Goal: Book appointment/travel/reservation

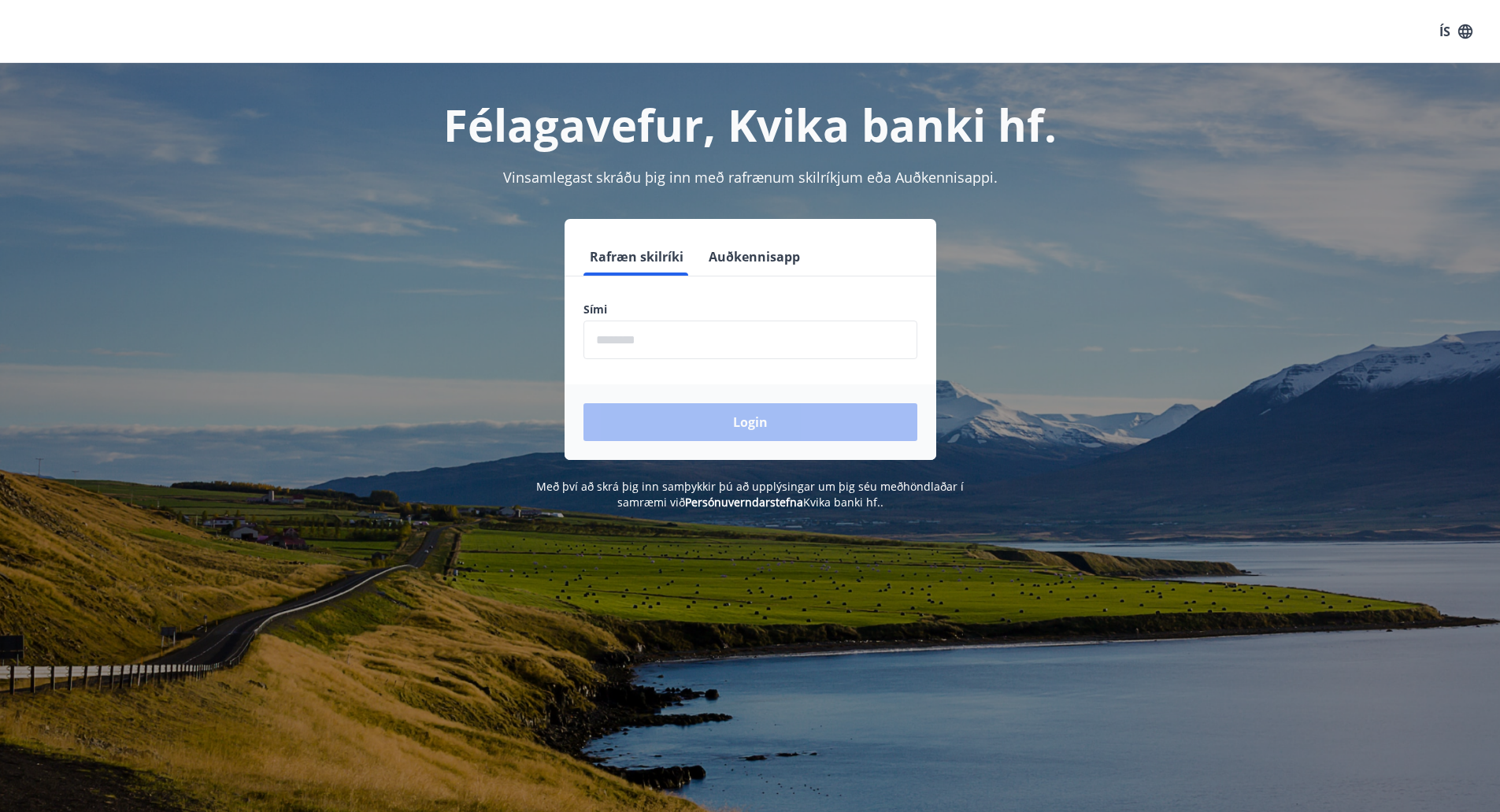
click at [472, 339] on input "phone" at bounding box center [750, 339] width 334 height 39
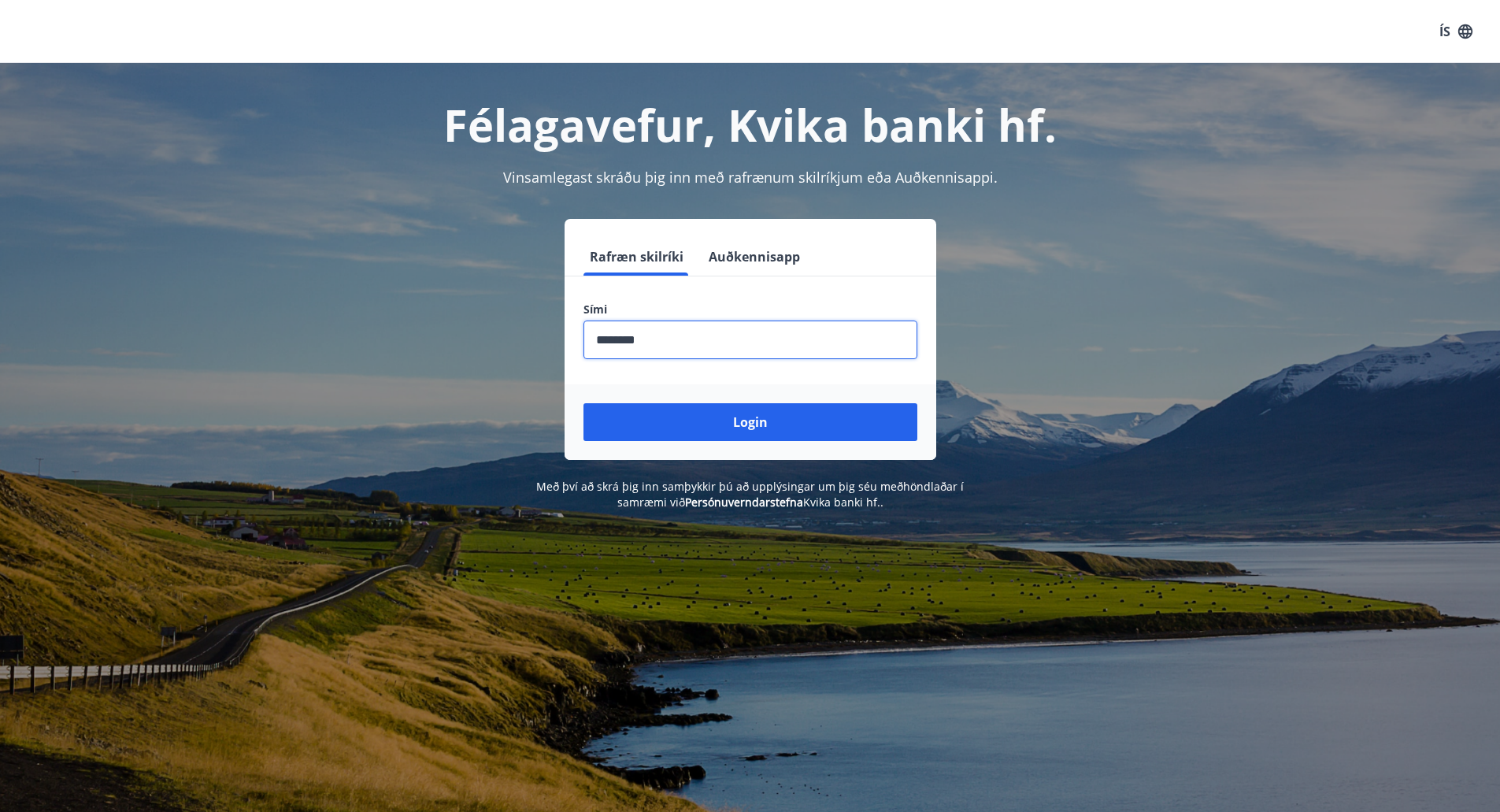
type input "********"
click at [472, 403] on button "Login" at bounding box center [750, 422] width 334 height 38
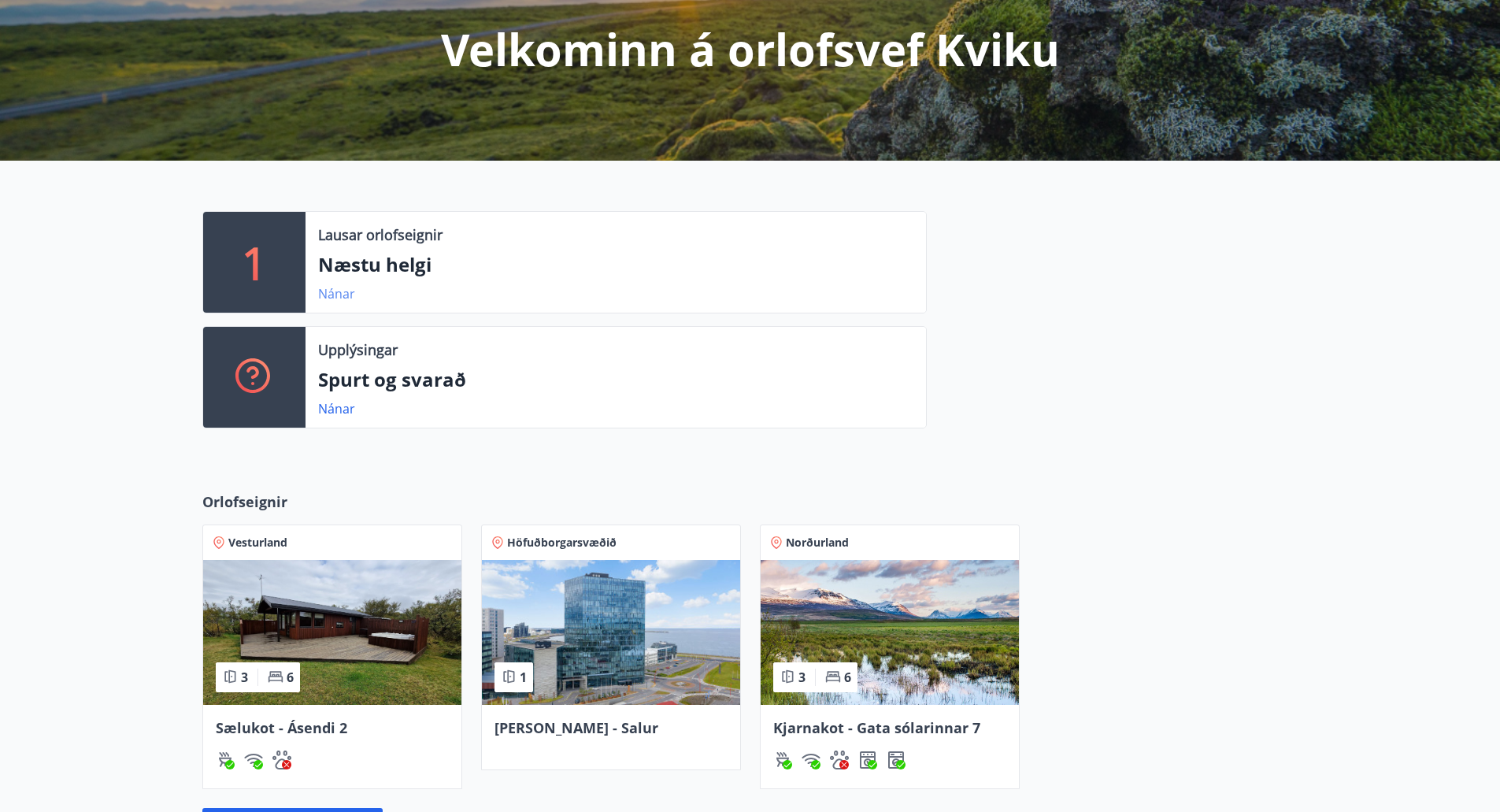
scroll to position [236, 0]
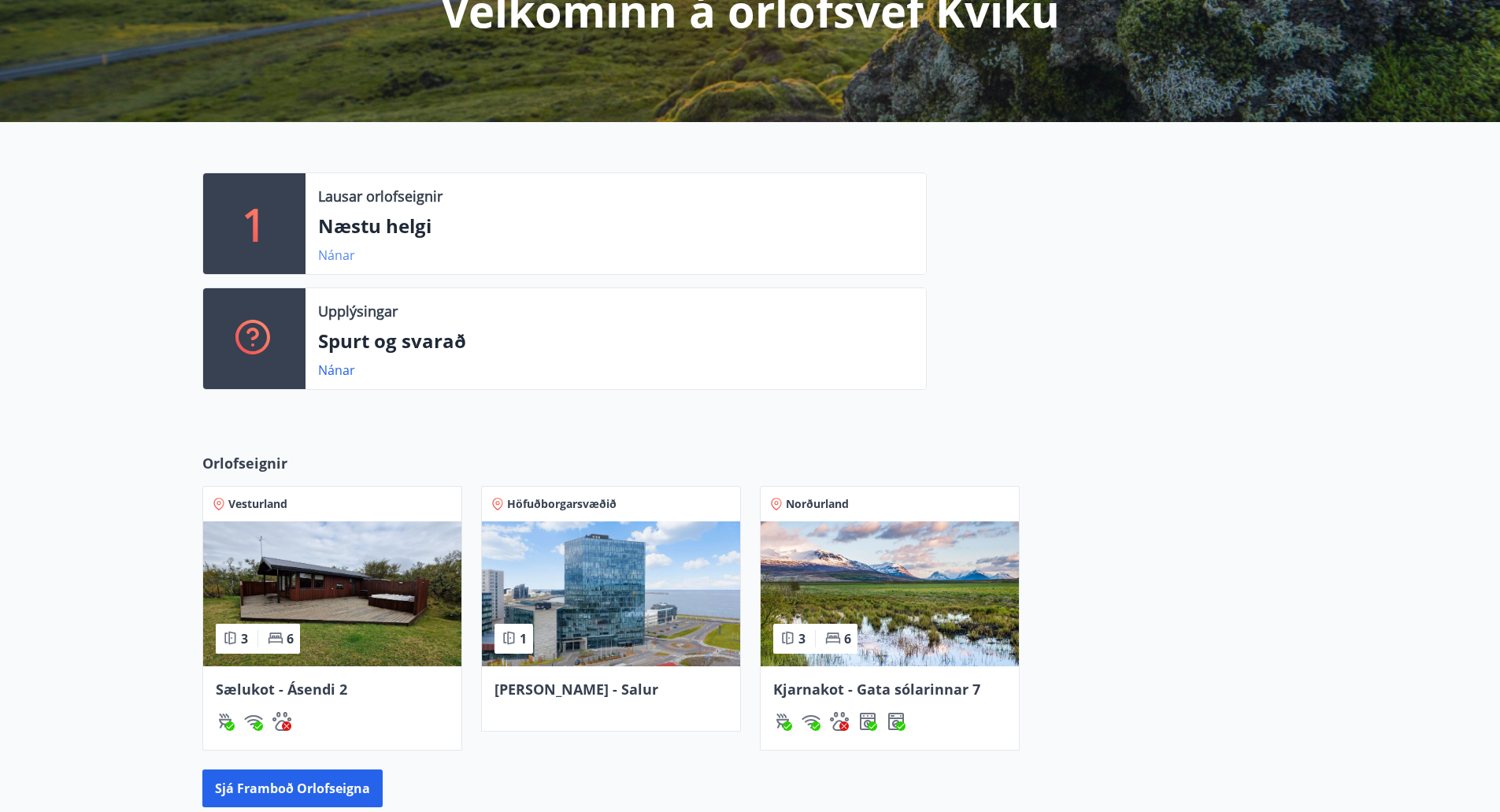
click at [334, 251] on link "Nánar" at bounding box center [337, 255] width 37 height 18
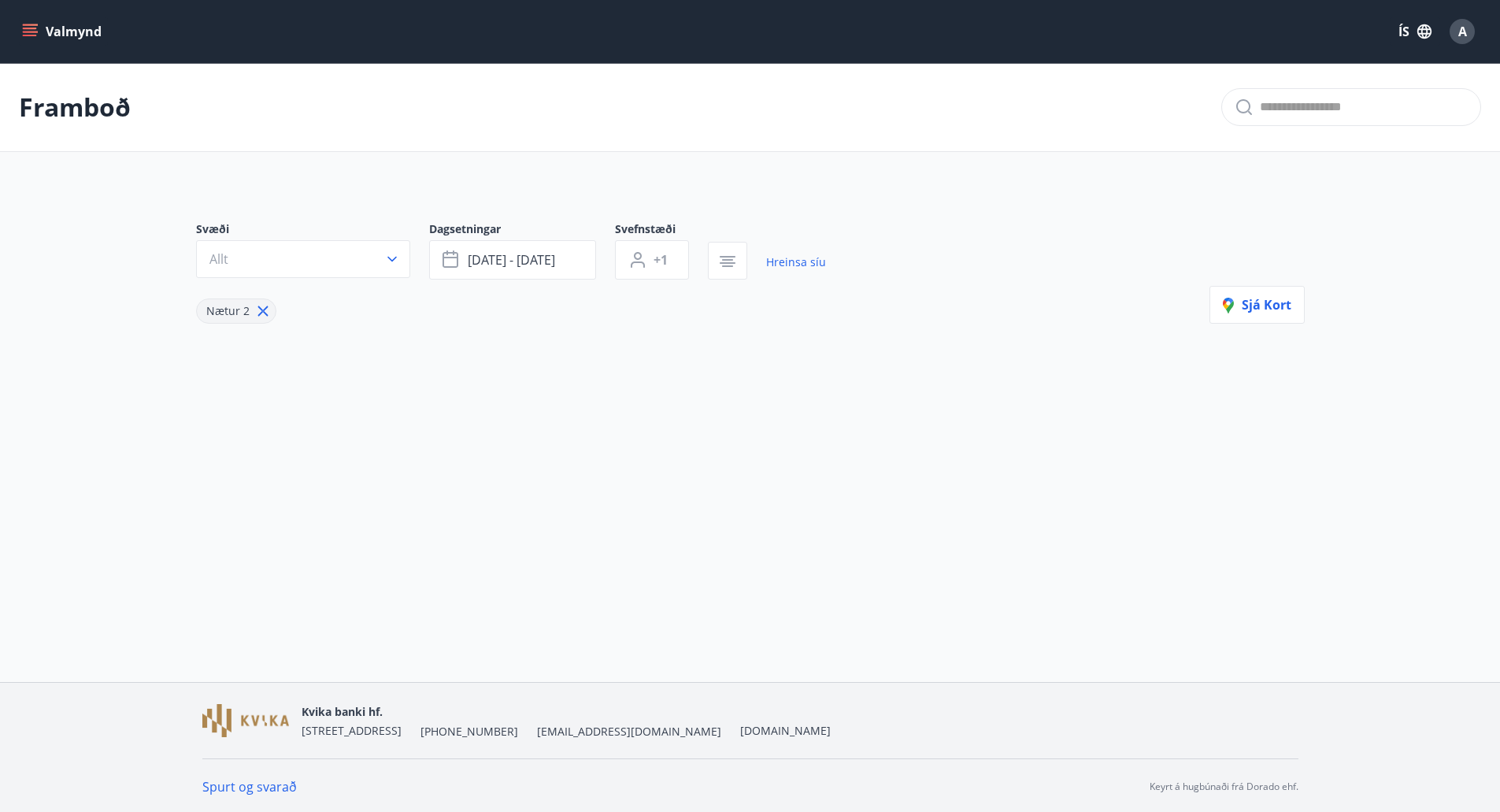
type input "*"
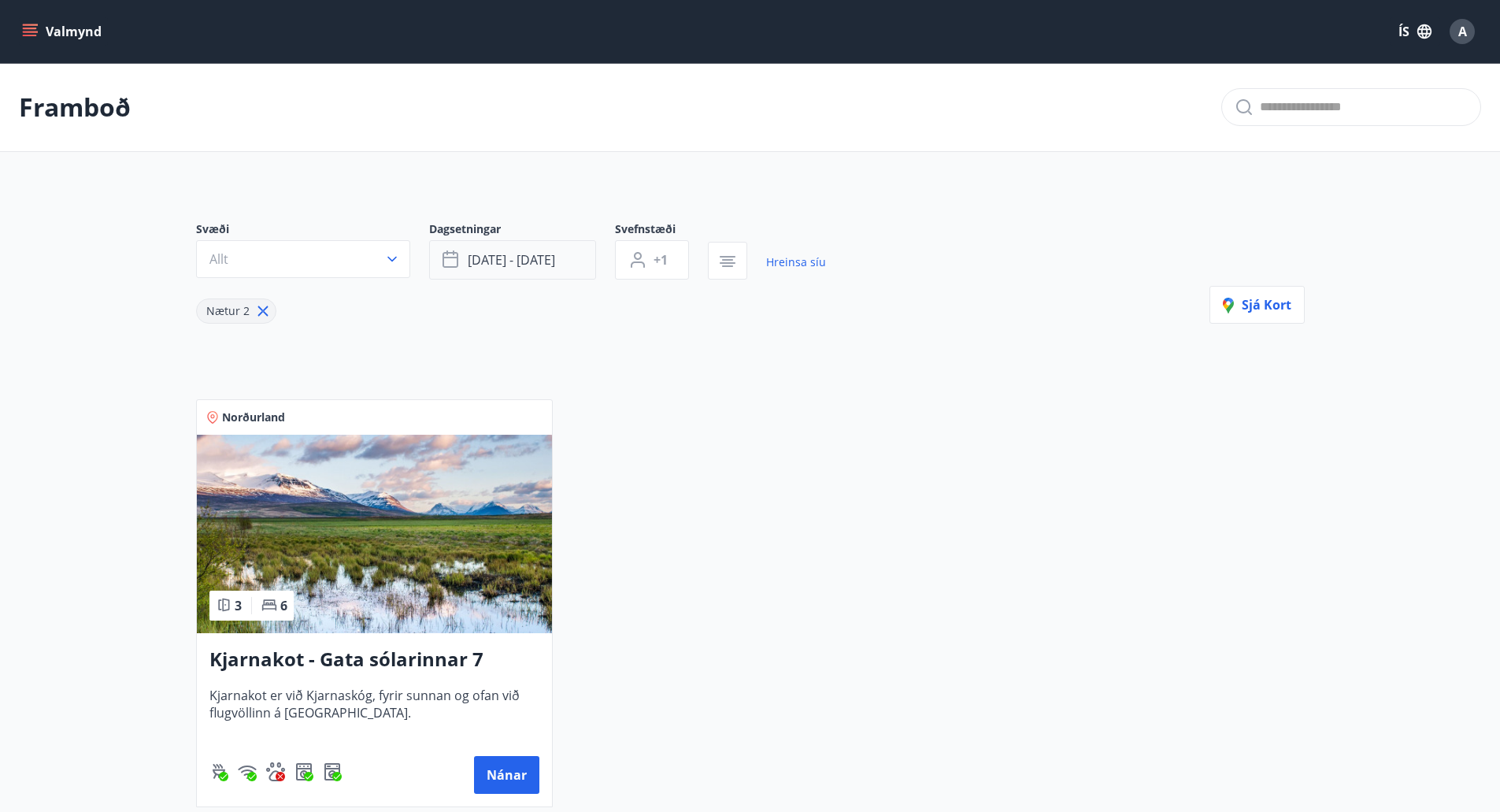
click at [546, 273] on button "[DATE] - [DATE]" at bounding box center [512, 260] width 167 height 39
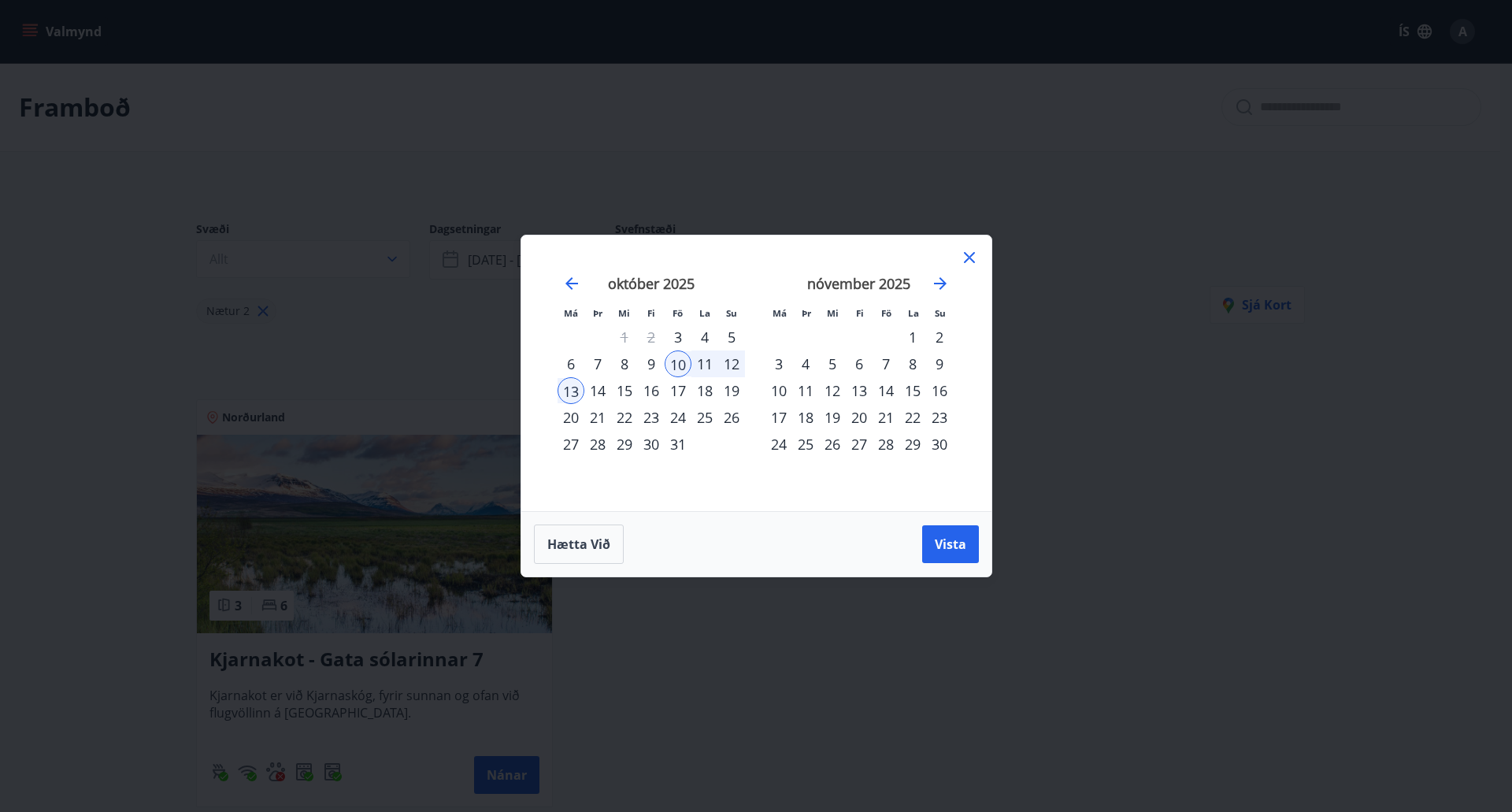
click at [682, 417] on div "24" at bounding box center [678, 417] width 27 height 27
click at [621, 444] on div "29" at bounding box center [624, 444] width 27 height 27
click at [944, 546] on span "Vista" at bounding box center [950, 544] width 32 height 18
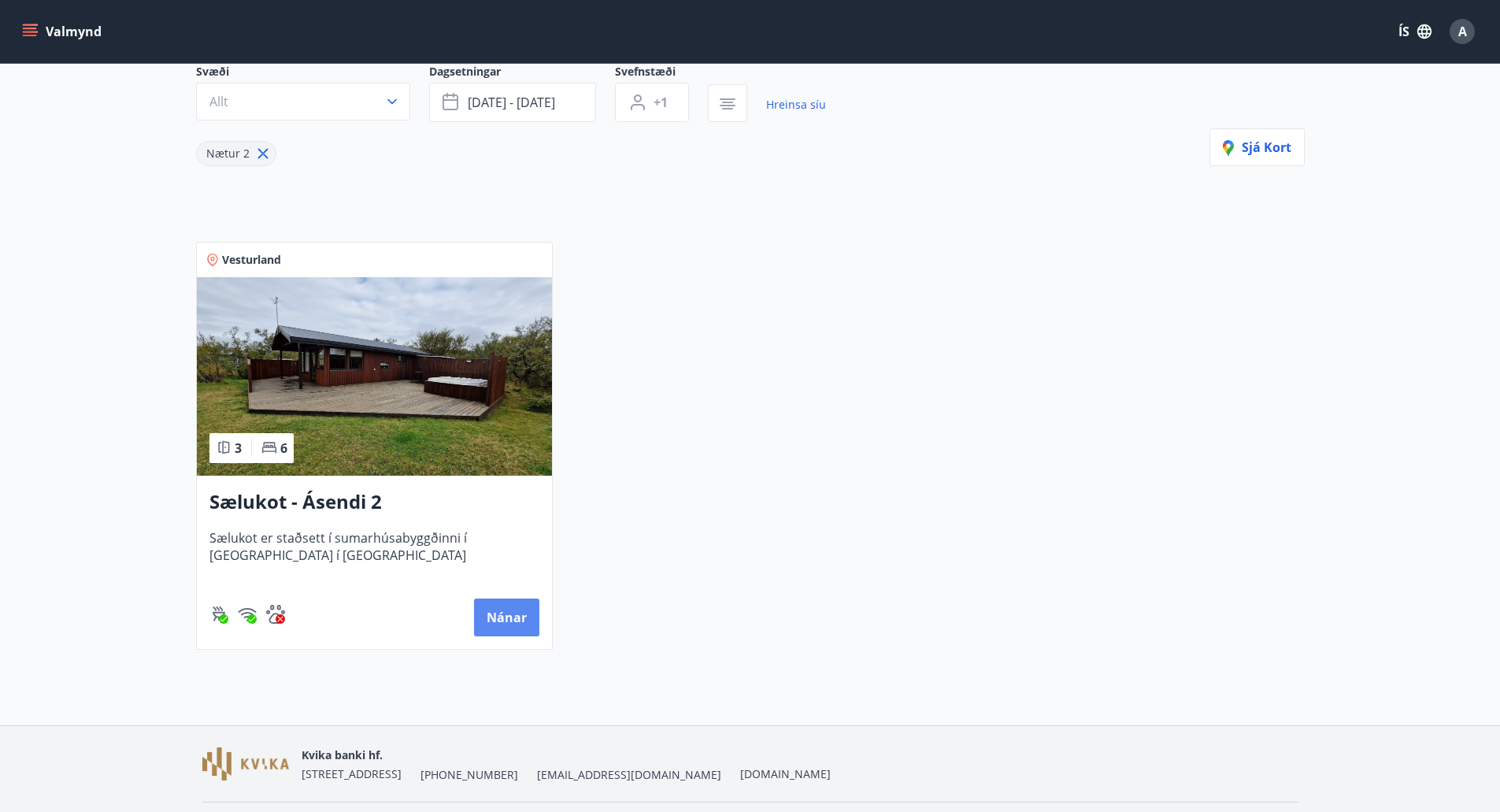
click at [500, 601] on button "Nánar" at bounding box center [507, 617] width 65 height 38
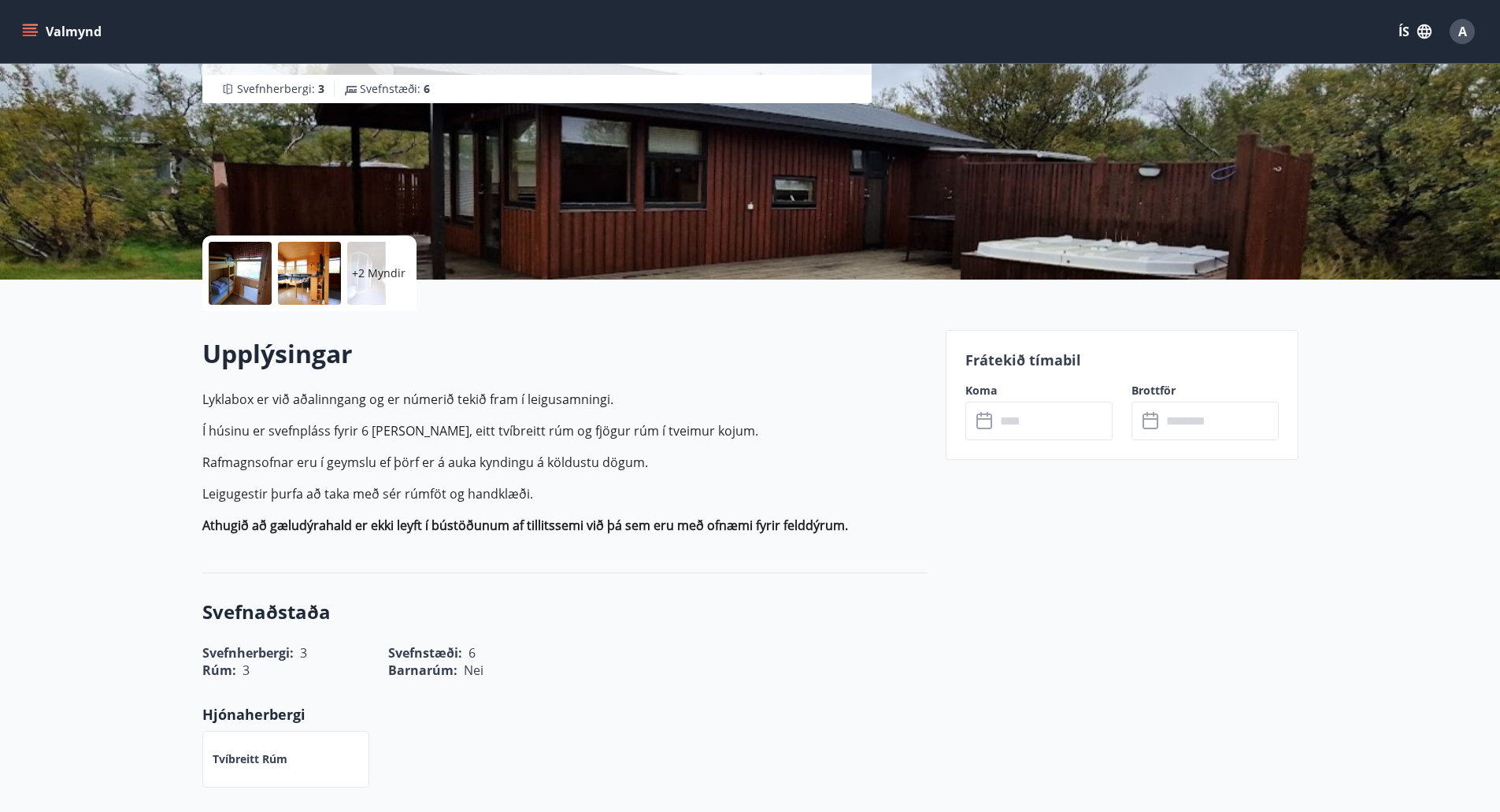
scroll to position [236, 0]
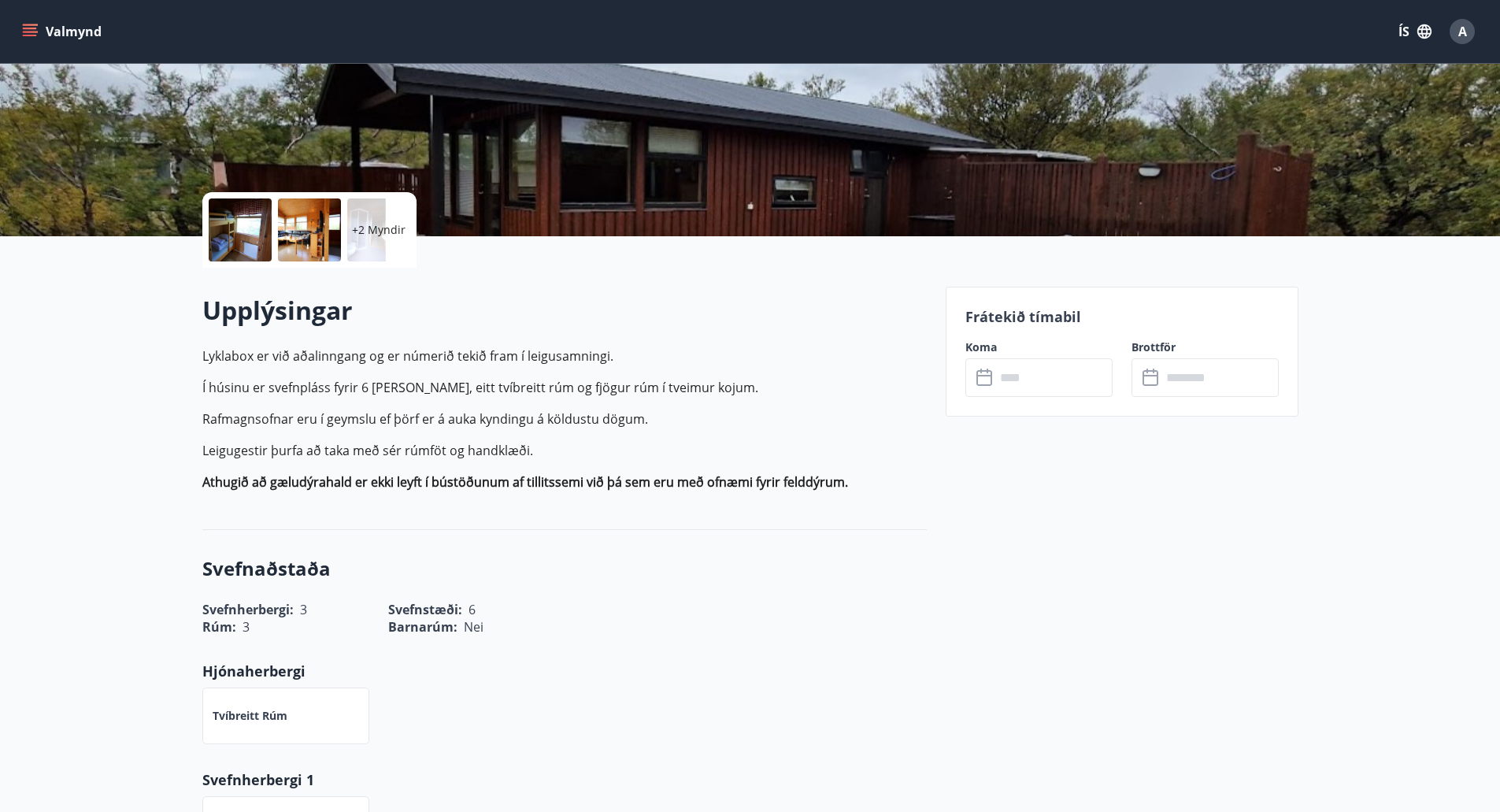
click at [1015, 385] on input "text" at bounding box center [1054, 378] width 117 height 39
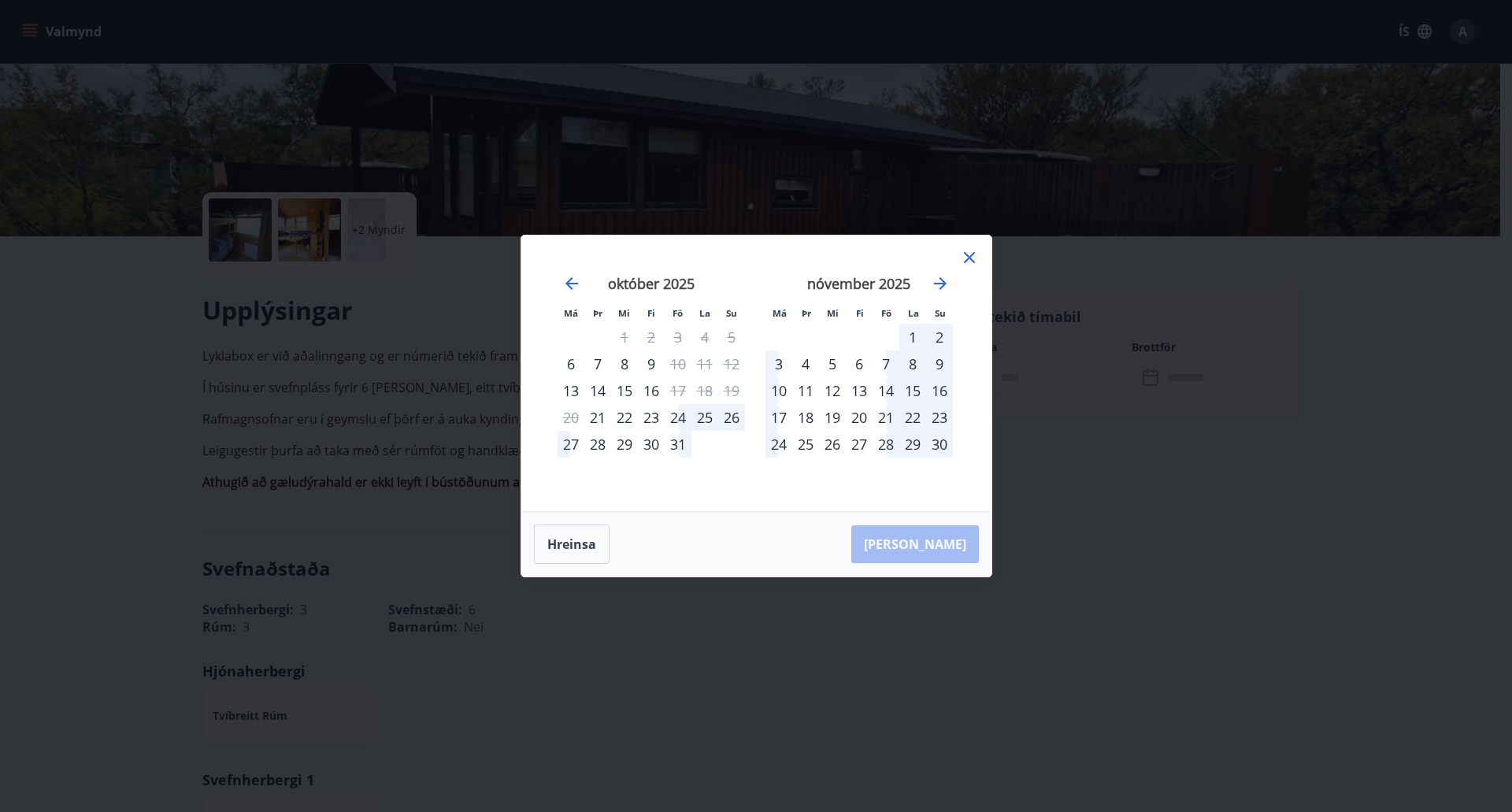
click at [971, 256] on icon at bounding box center [969, 257] width 11 height 11
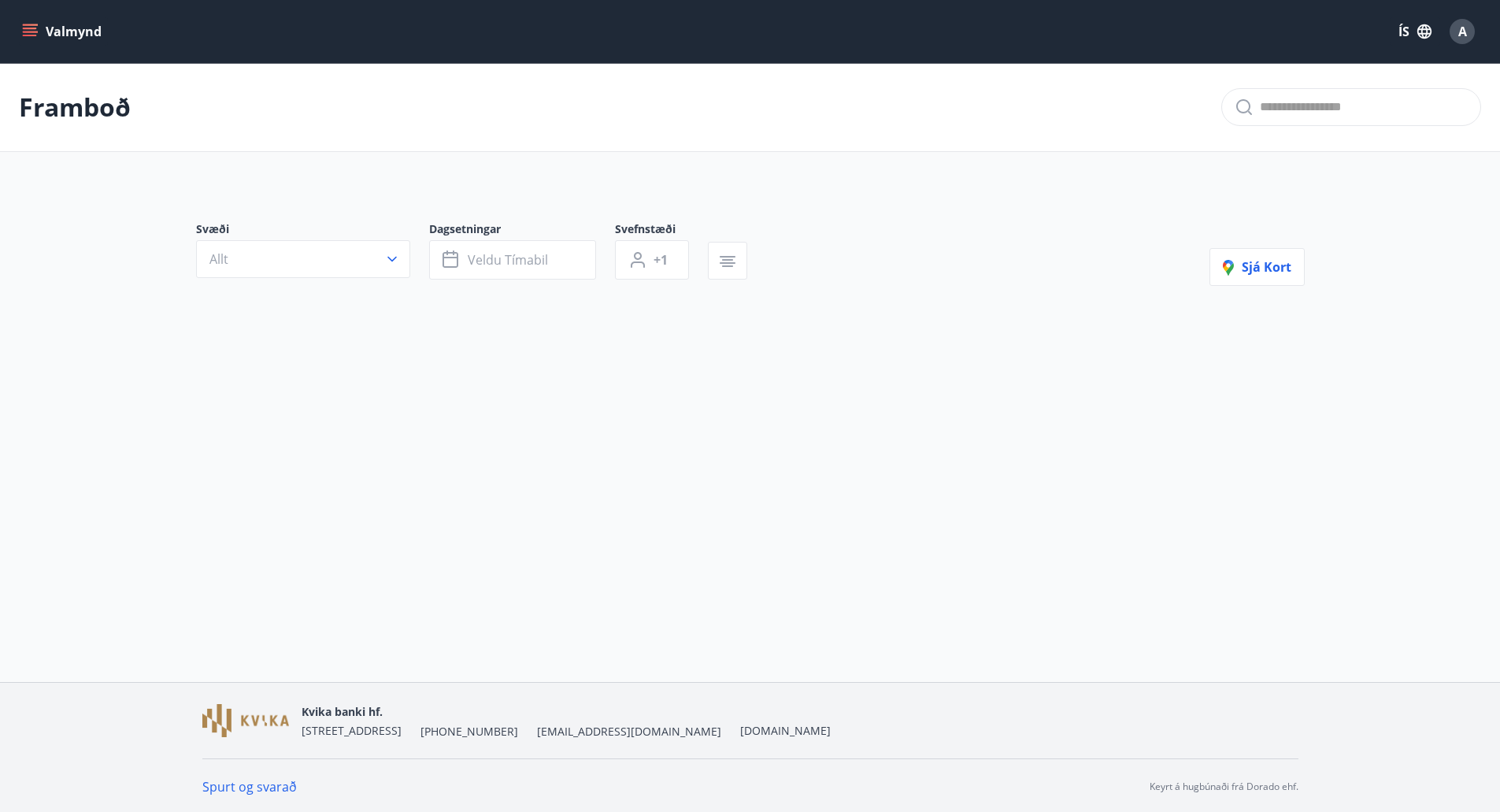
type input "*"
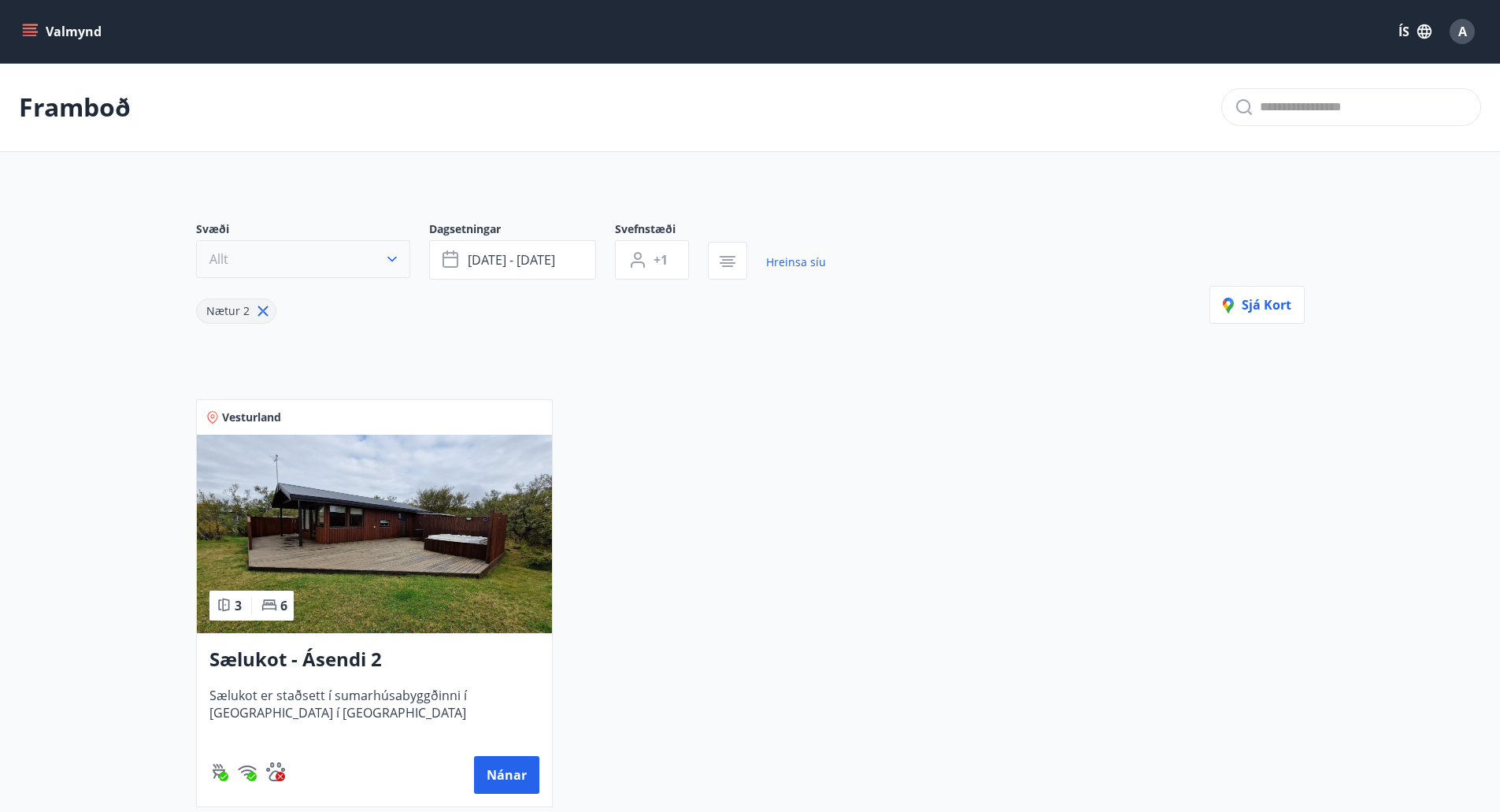
click at [335, 261] on button "Allt" at bounding box center [303, 259] width 215 height 38
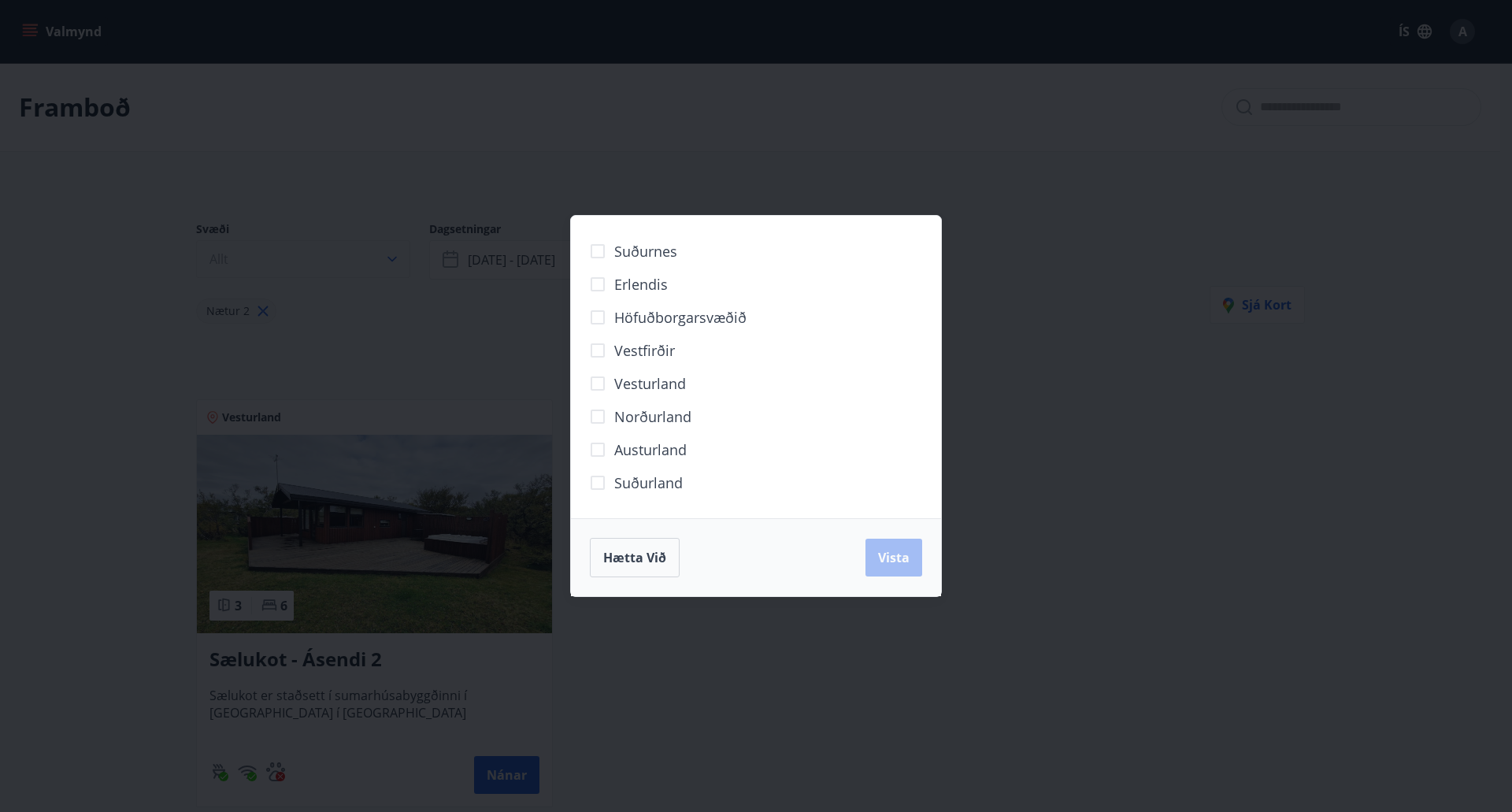
click at [335, 261] on div "Suðurnes Erlendis Höfuðborgarsvæðið [GEOGRAPHIC_DATA] [GEOGRAPHIC_DATA] [GEOGRA…" at bounding box center [756, 406] width 1512 height 812
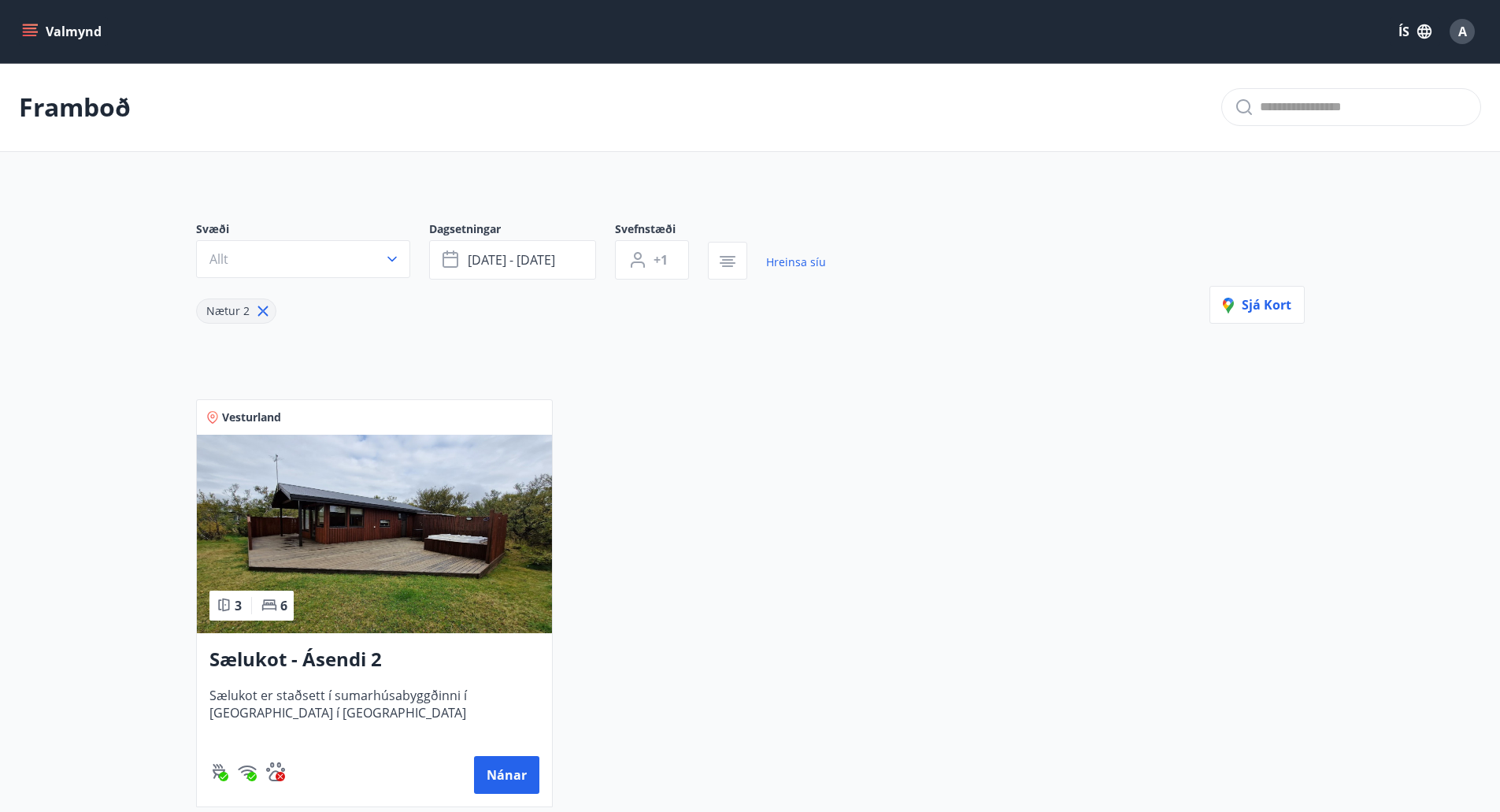
drag, startPoint x: 577, startPoint y: 274, endPoint x: 1173, endPoint y: 526, distance: 647.1
click at [1173, 526] on div "Vesturland 3 6 Sælukot - Ásendi 2 Sælukot er staðsett í sumarhúsabyggðinni í [G…" at bounding box center [741, 593] width 1128 height 427
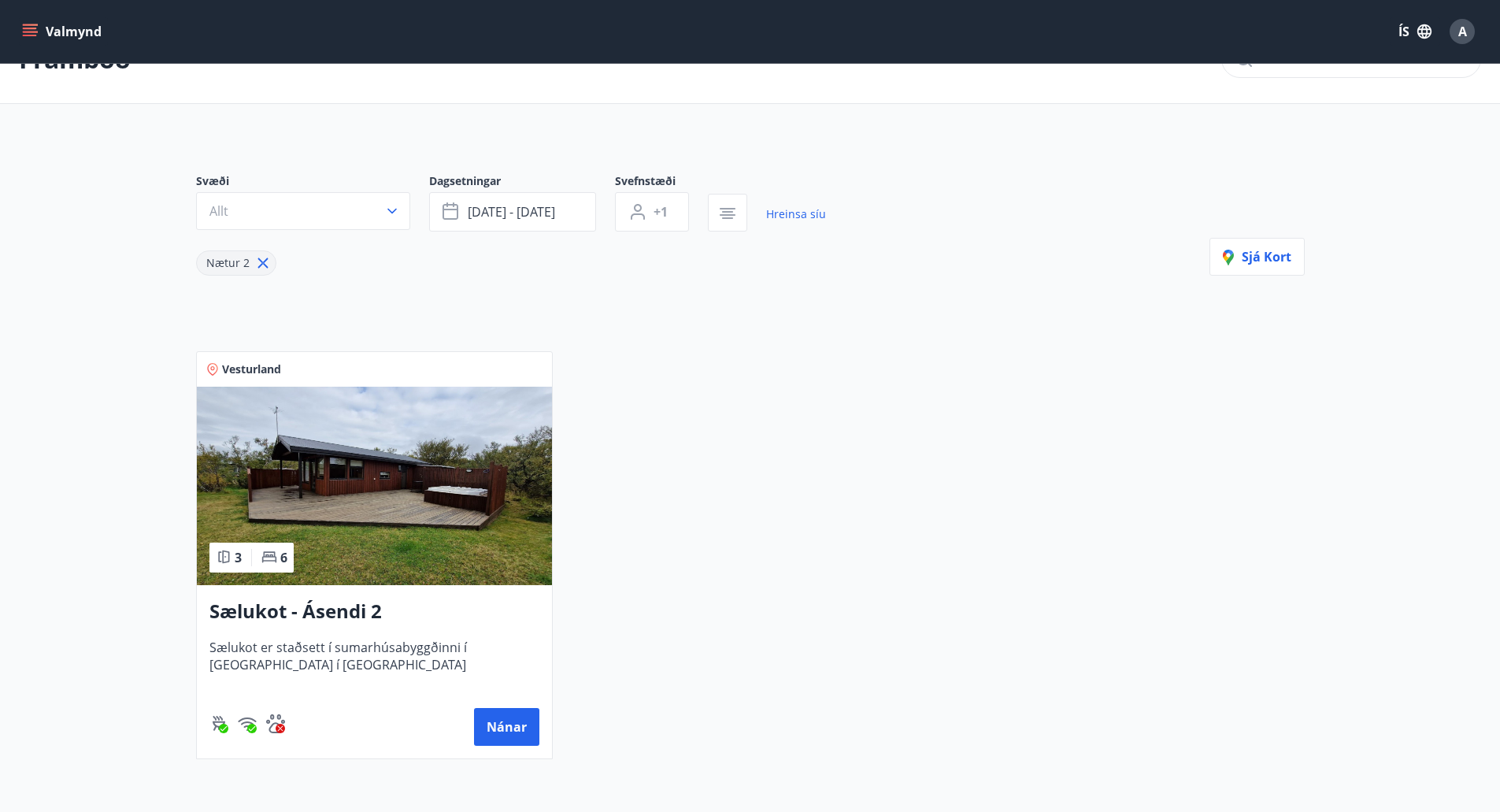
scroll to position [203, 0]
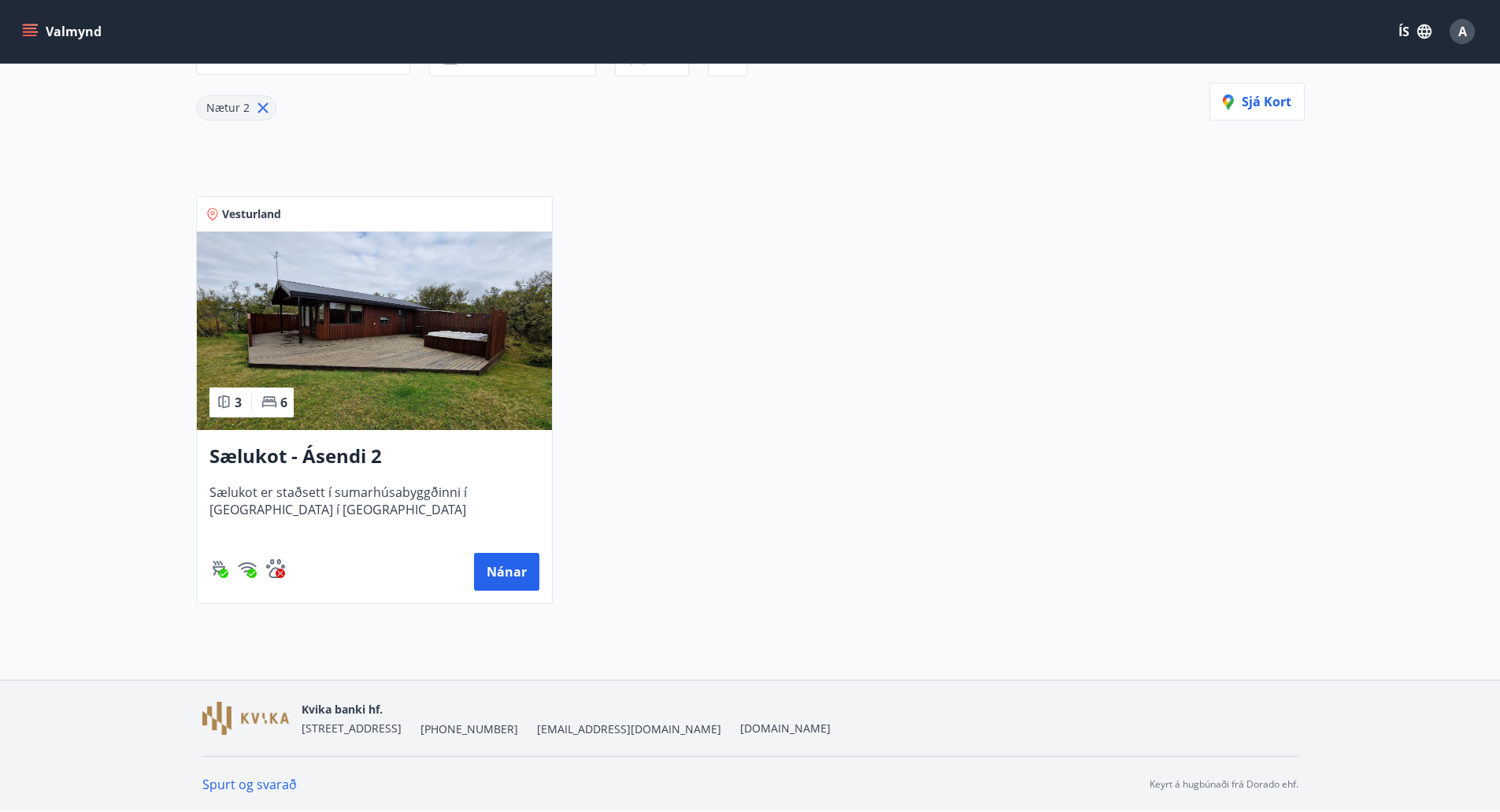
drag, startPoint x: 308, startPoint y: 294, endPoint x: 321, endPoint y: 294, distance: 13.0
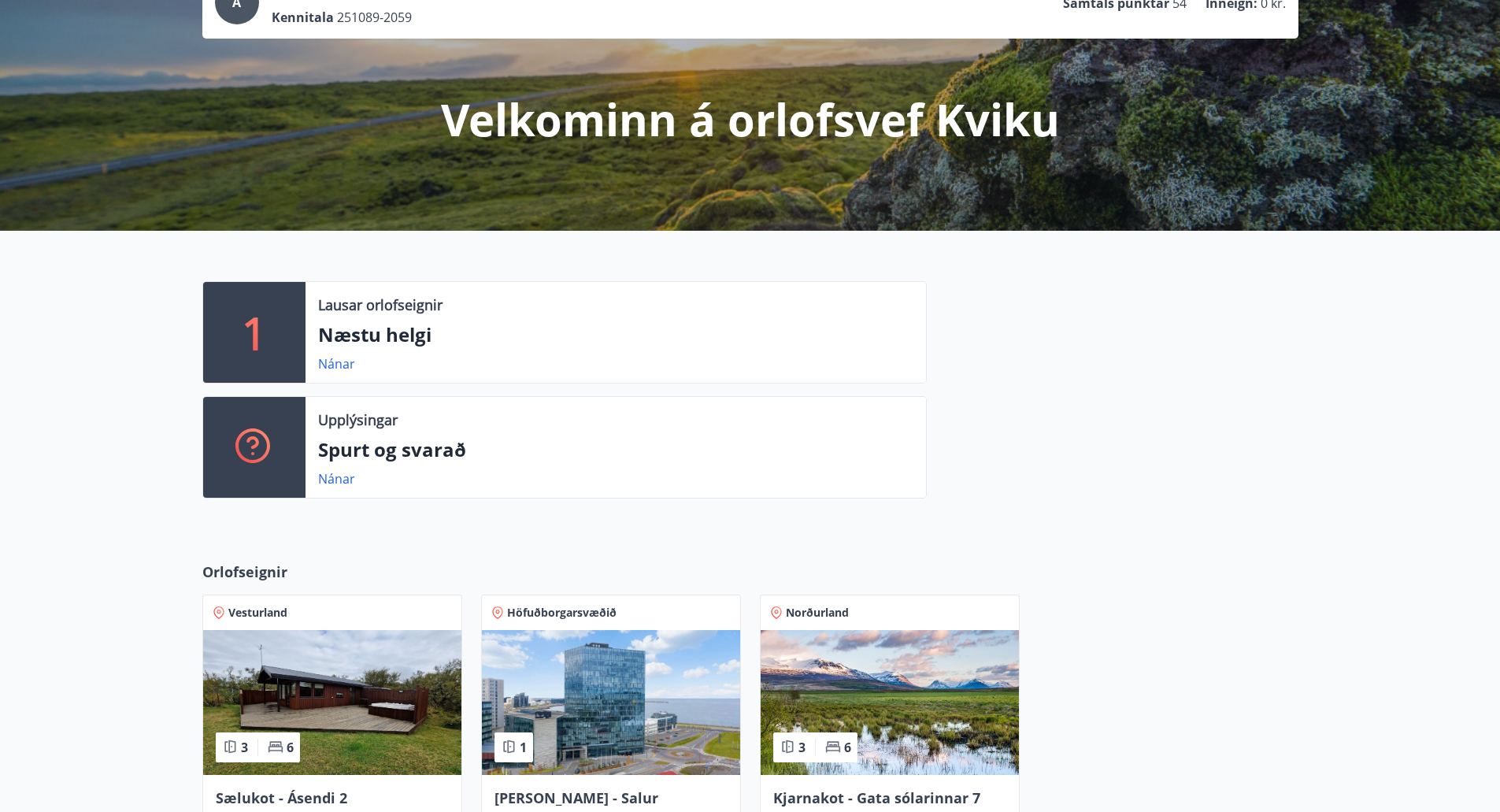
scroll to position [315, 0]
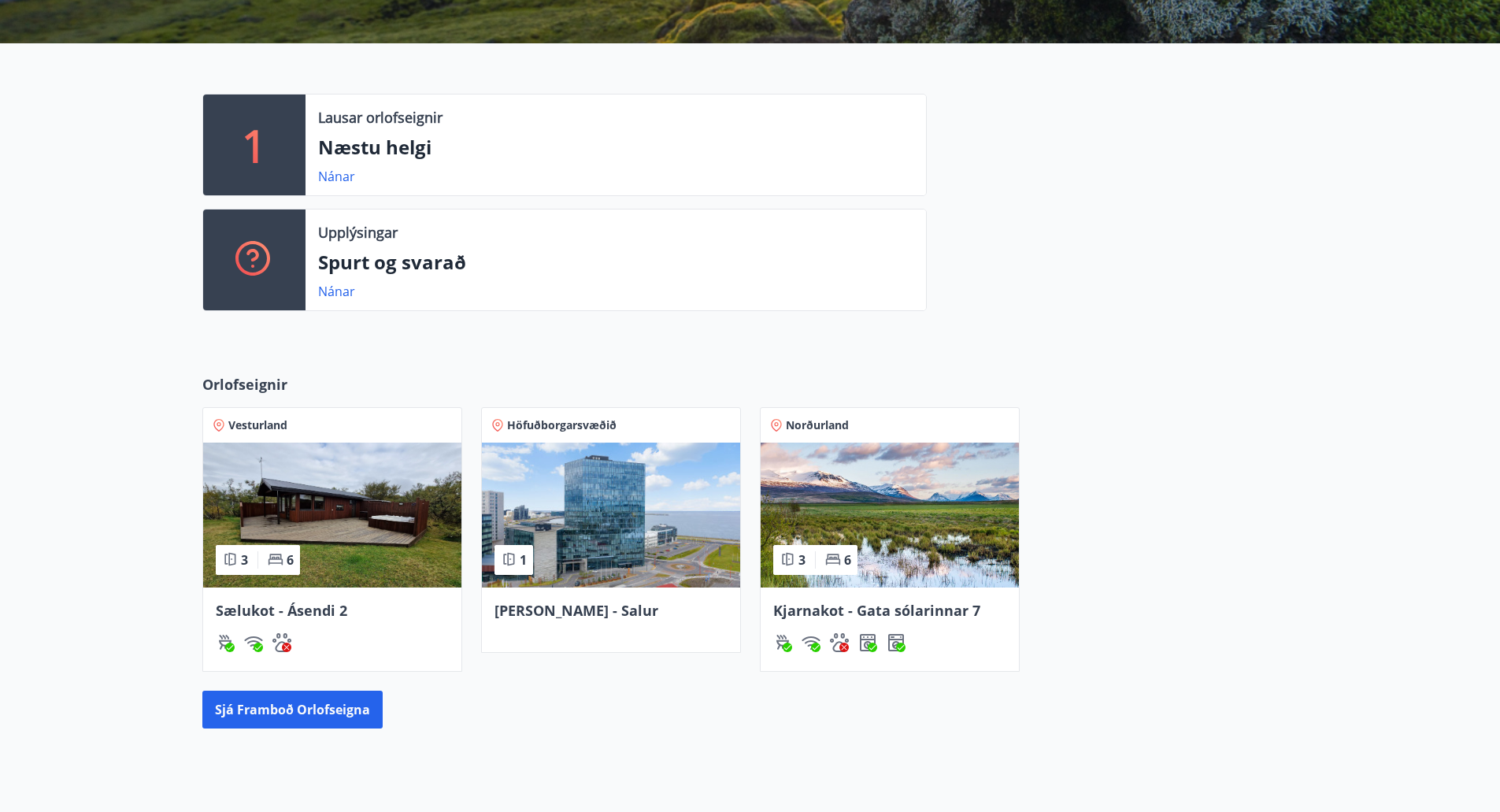
click at [870, 494] on img at bounding box center [890, 515] width 258 height 145
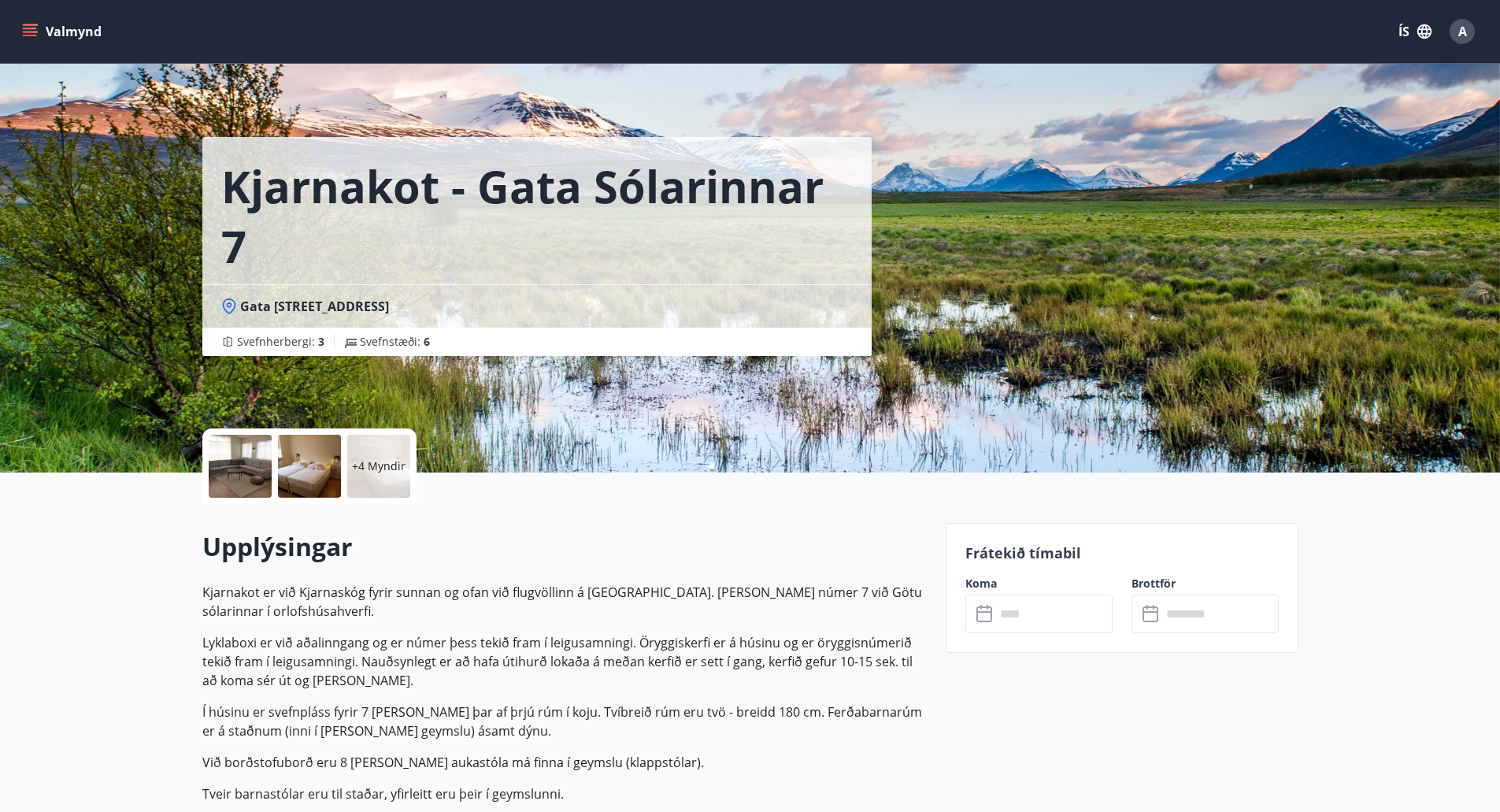
click at [1090, 613] on input "text" at bounding box center [1054, 613] width 117 height 39
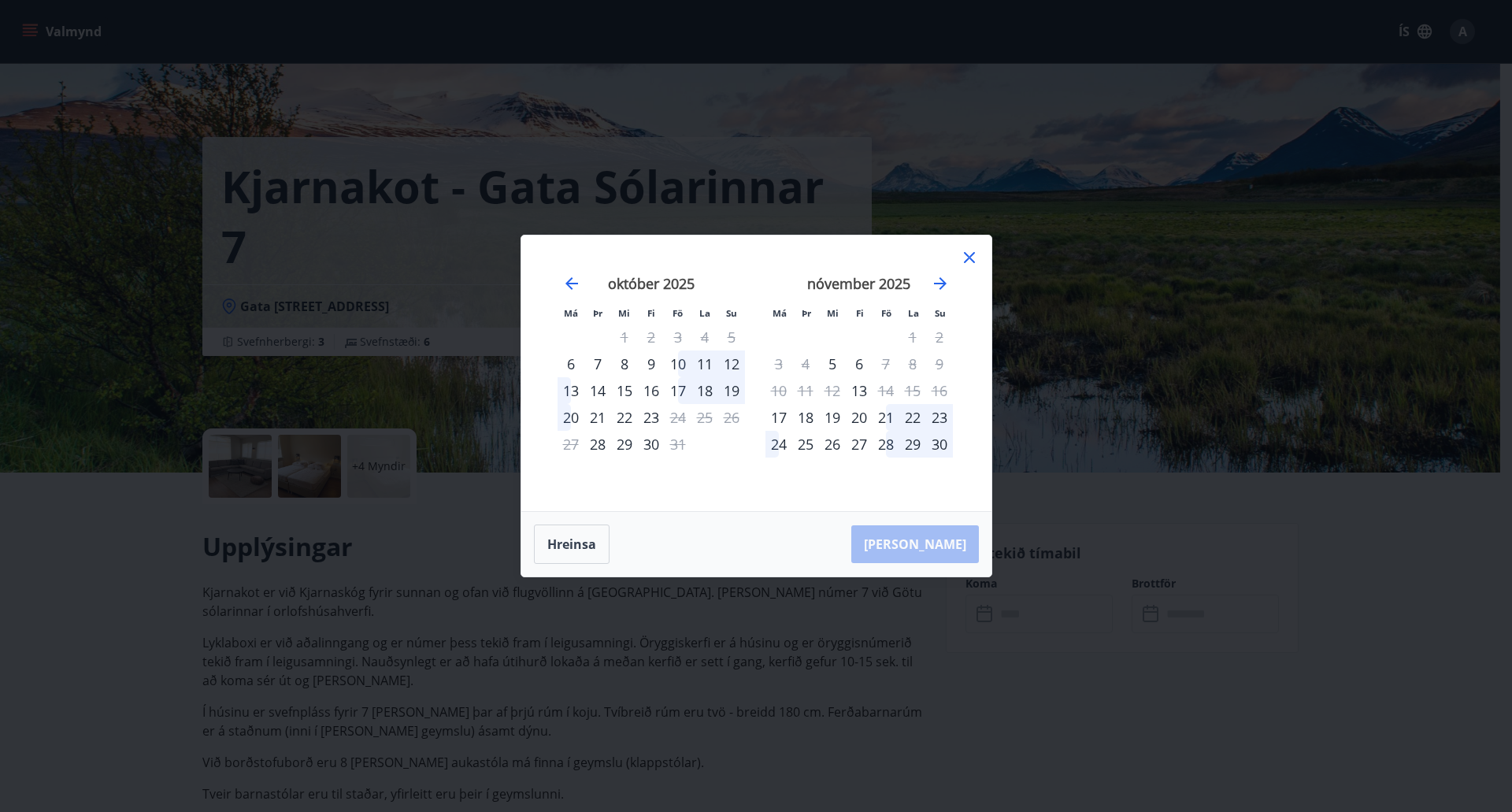
click at [966, 255] on icon at bounding box center [969, 257] width 19 height 19
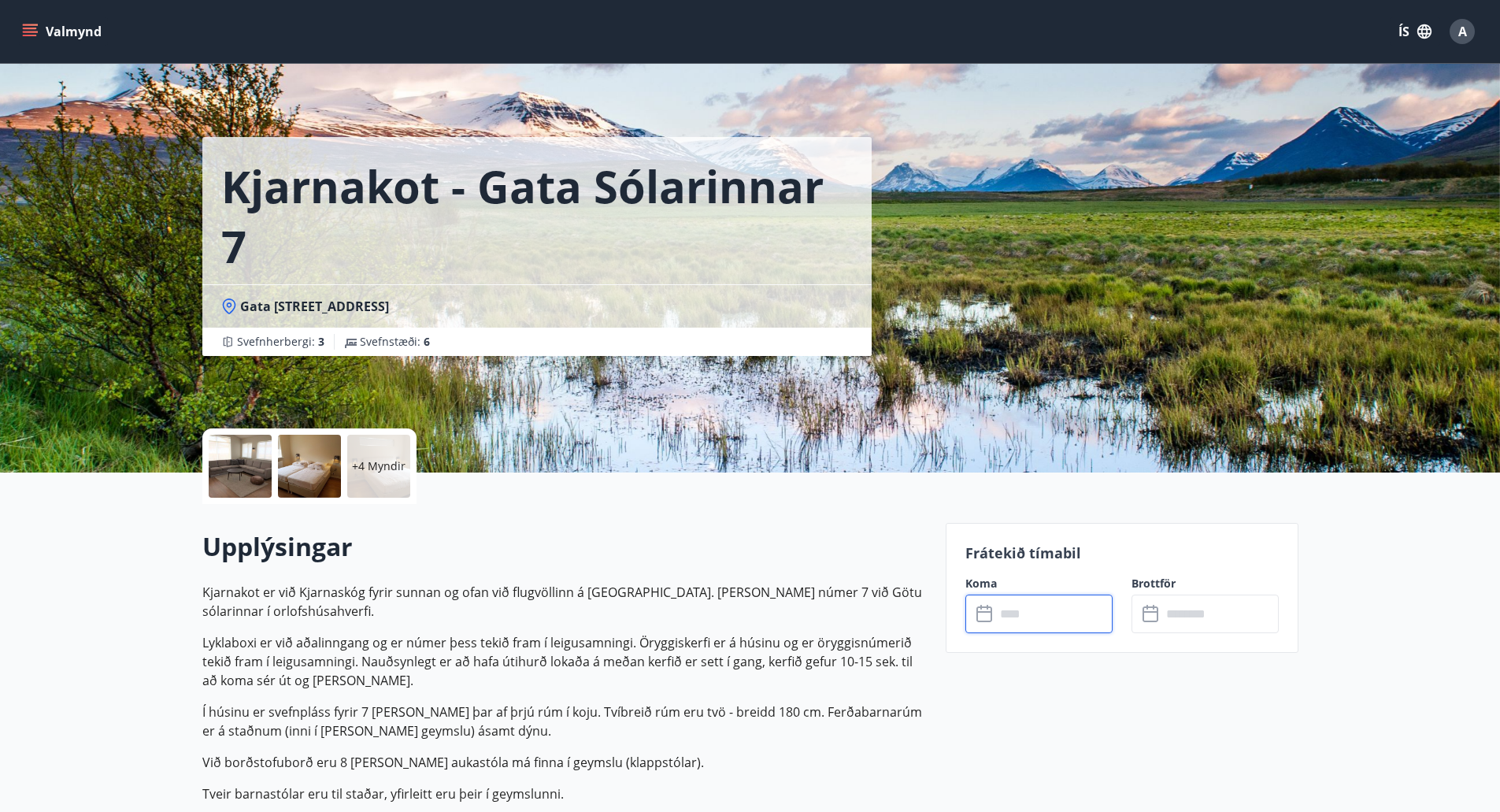
scroll to position [79, 0]
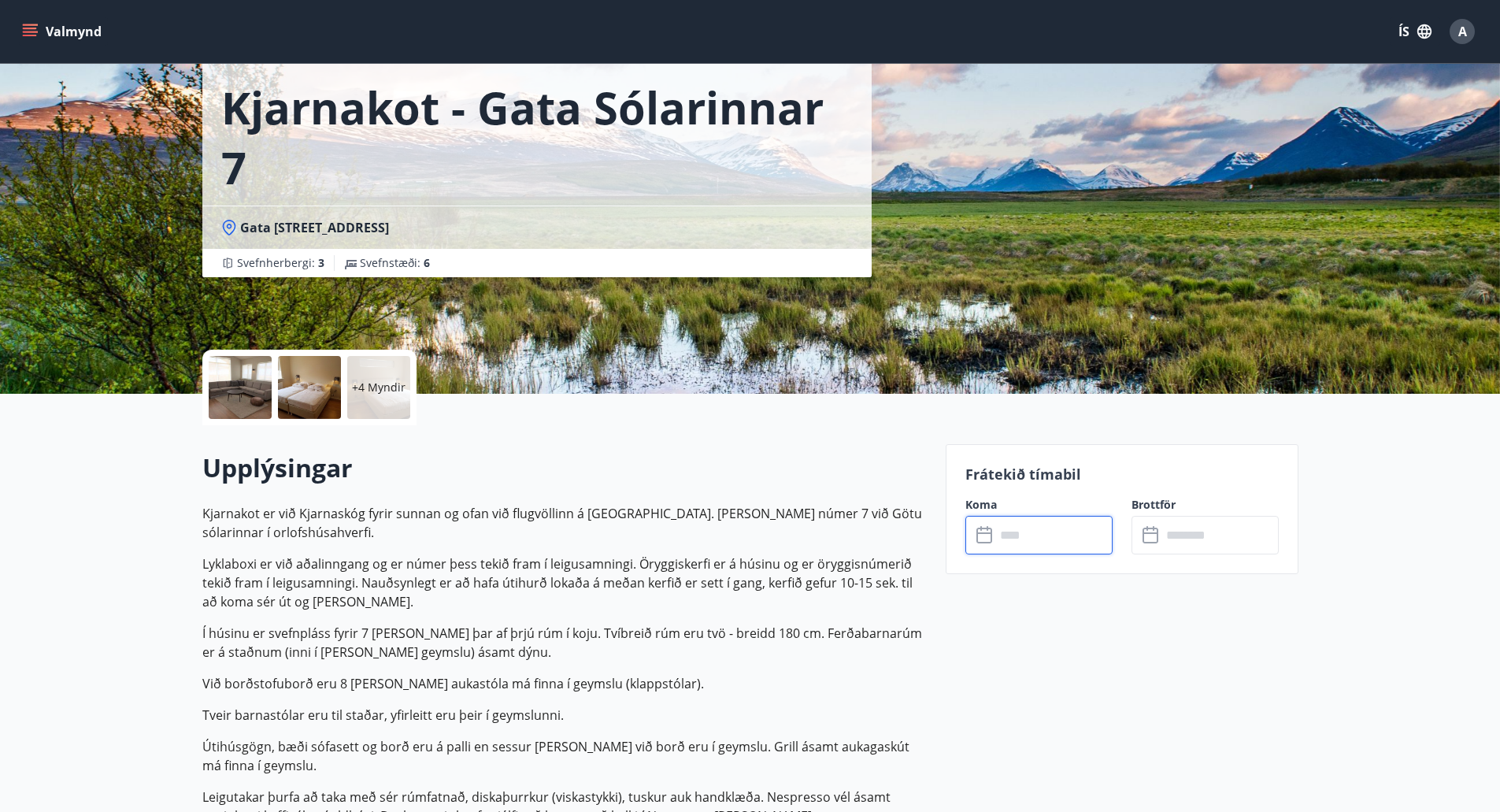
click at [1019, 526] on input "text" at bounding box center [1054, 535] width 117 height 39
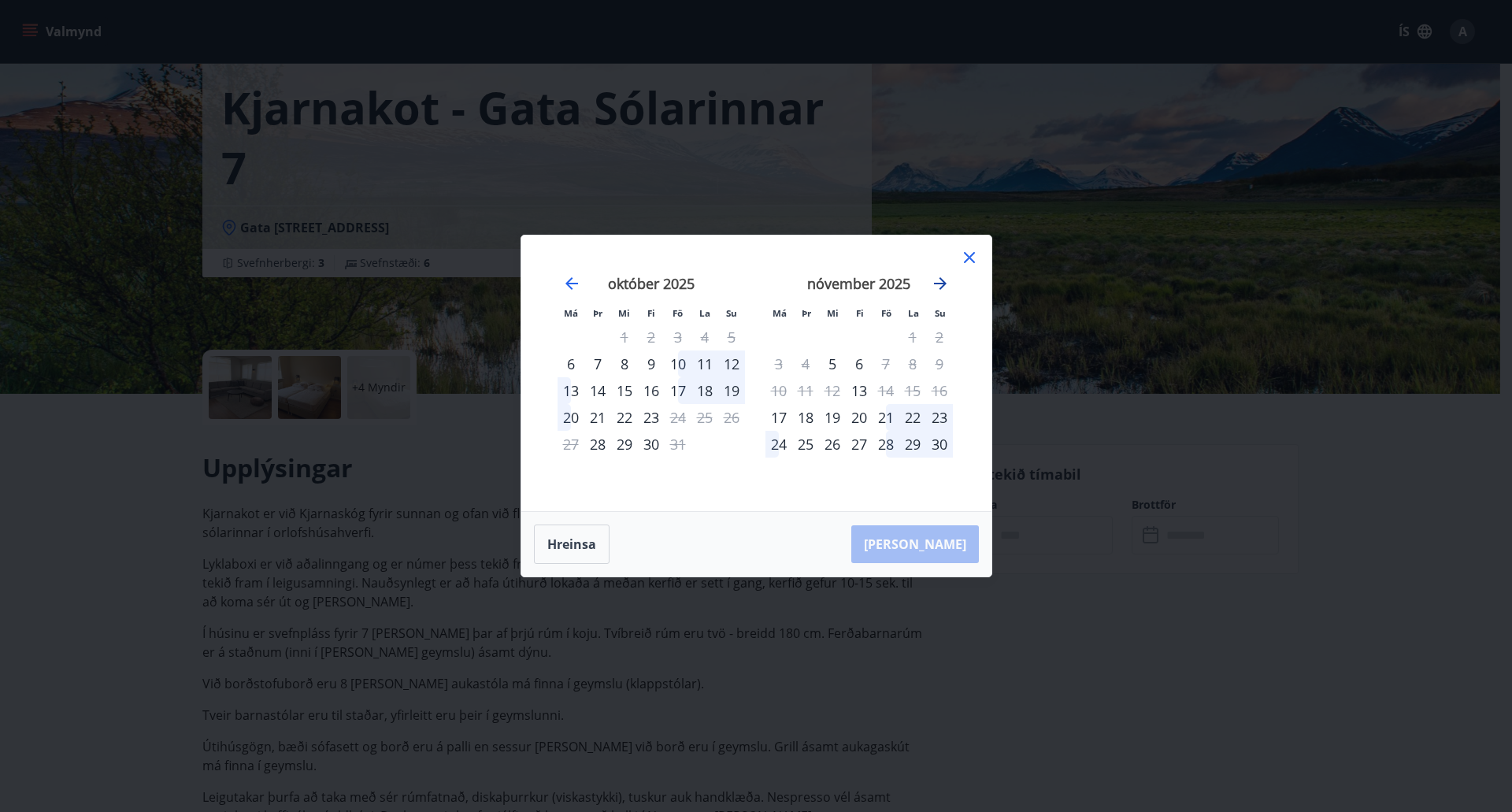
click at [934, 282] on icon "Move forward to switch to the next month." at bounding box center [940, 283] width 19 height 19
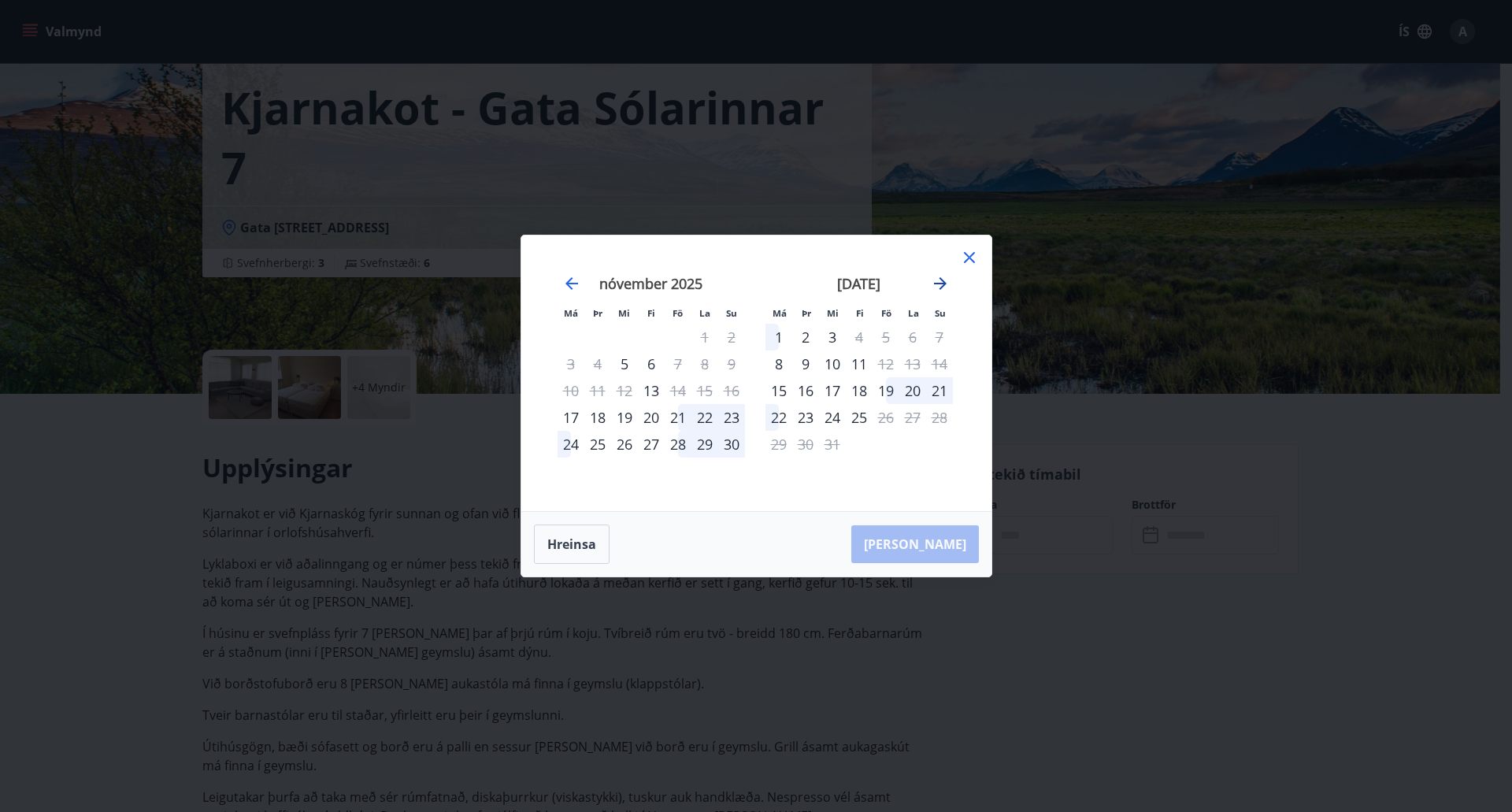
click at [934, 282] on icon "Move forward to switch to the next month." at bounding box center [940, 283] width 19 height 19
click at [940, 281] on icon "Move forward to switch to the next month." at bounding box center [940, 283] width 19 height 19
drag, startPoint x: 967, startPoint y: 255, endPoint x: 896, endPoint y: 246, distance: 71.6
click at [881, 243] on div "Má Þr Mi Fi Fö La Su Má Þr Mi Fi Fö La Su [DATE] 1 2 3 4 5 6 7 8 9 10 11 12 13 …" at bounding box center [756, 373] width 470 height 276
click at [966, 257] on icon at bounding box center [969, 257] width 19 height 19
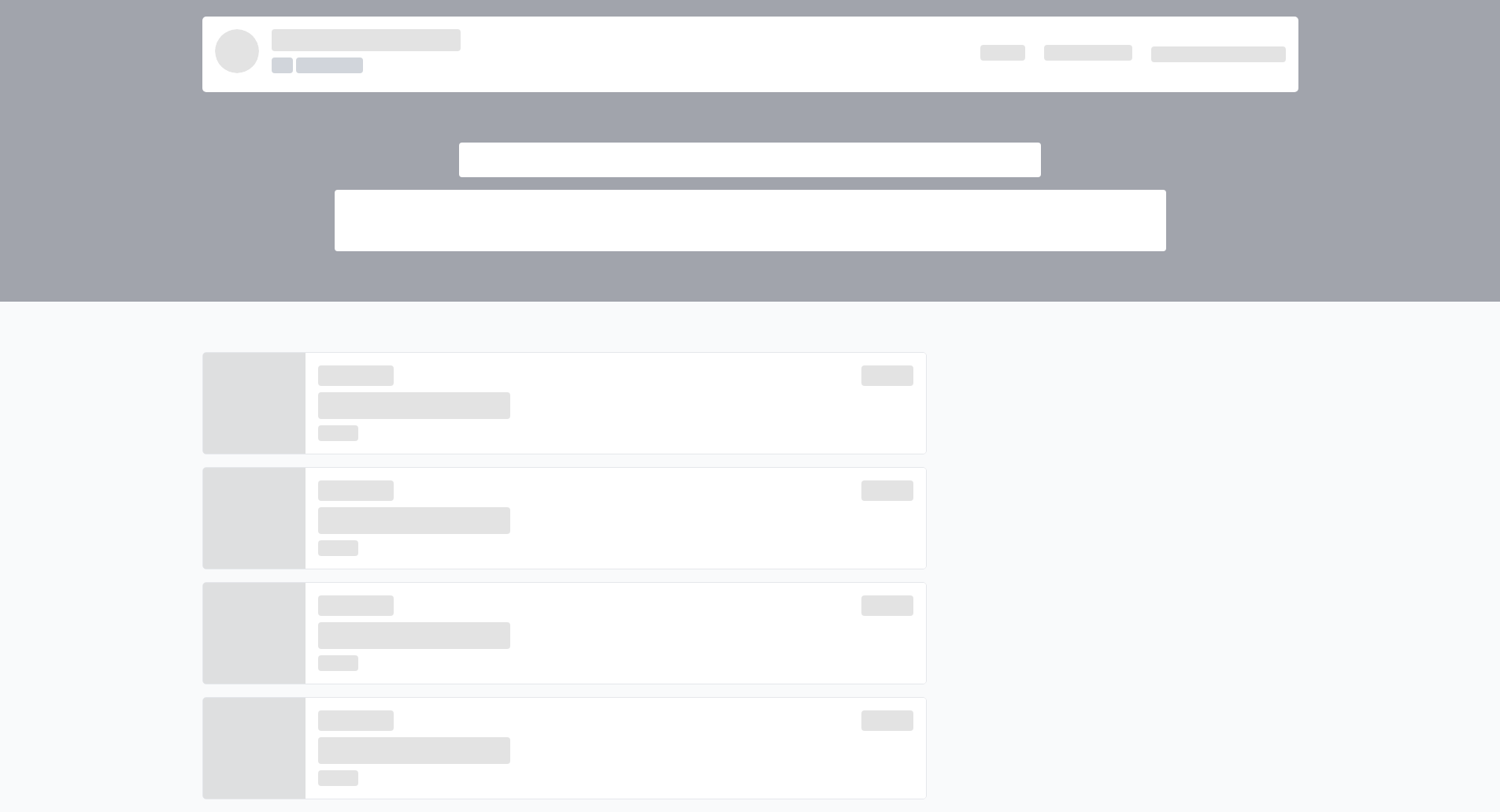
scroll to position [315, 0]
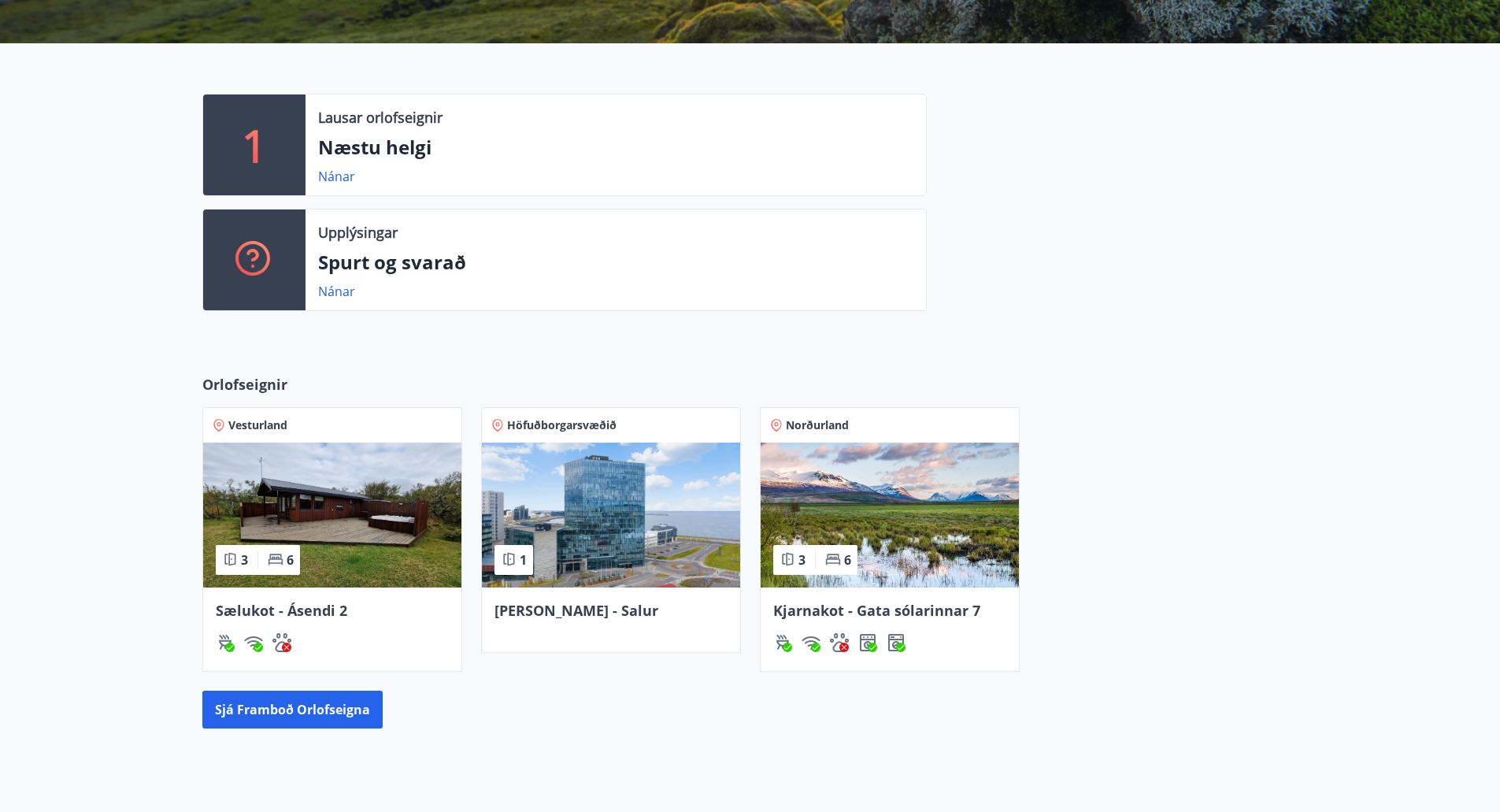
click at [366, 481] on img at bounding box center [332, 515] width 258 height 145
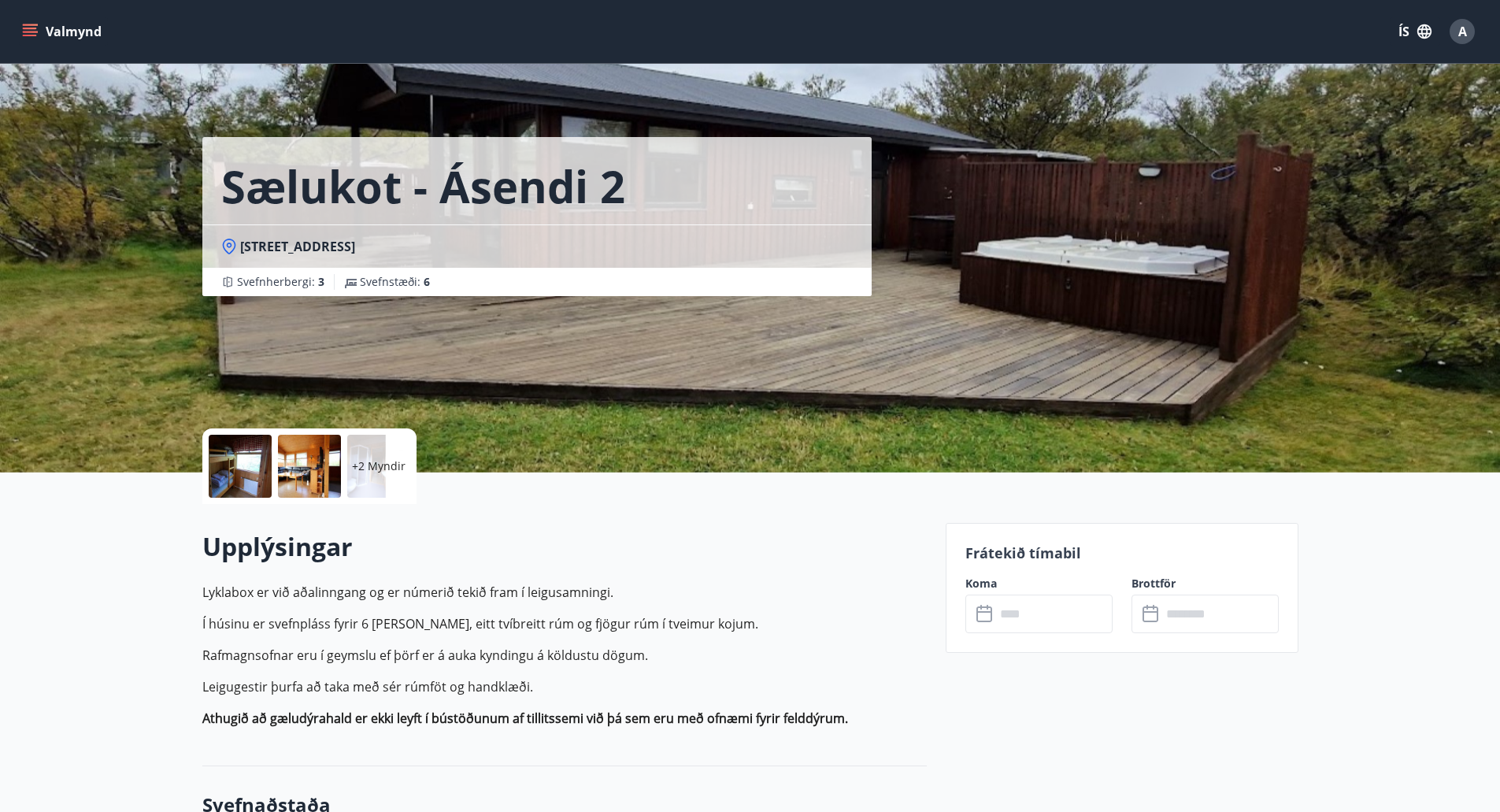
click at [1046, 613] on input "text" at bounding box center [1054, 613] width 117 height 39
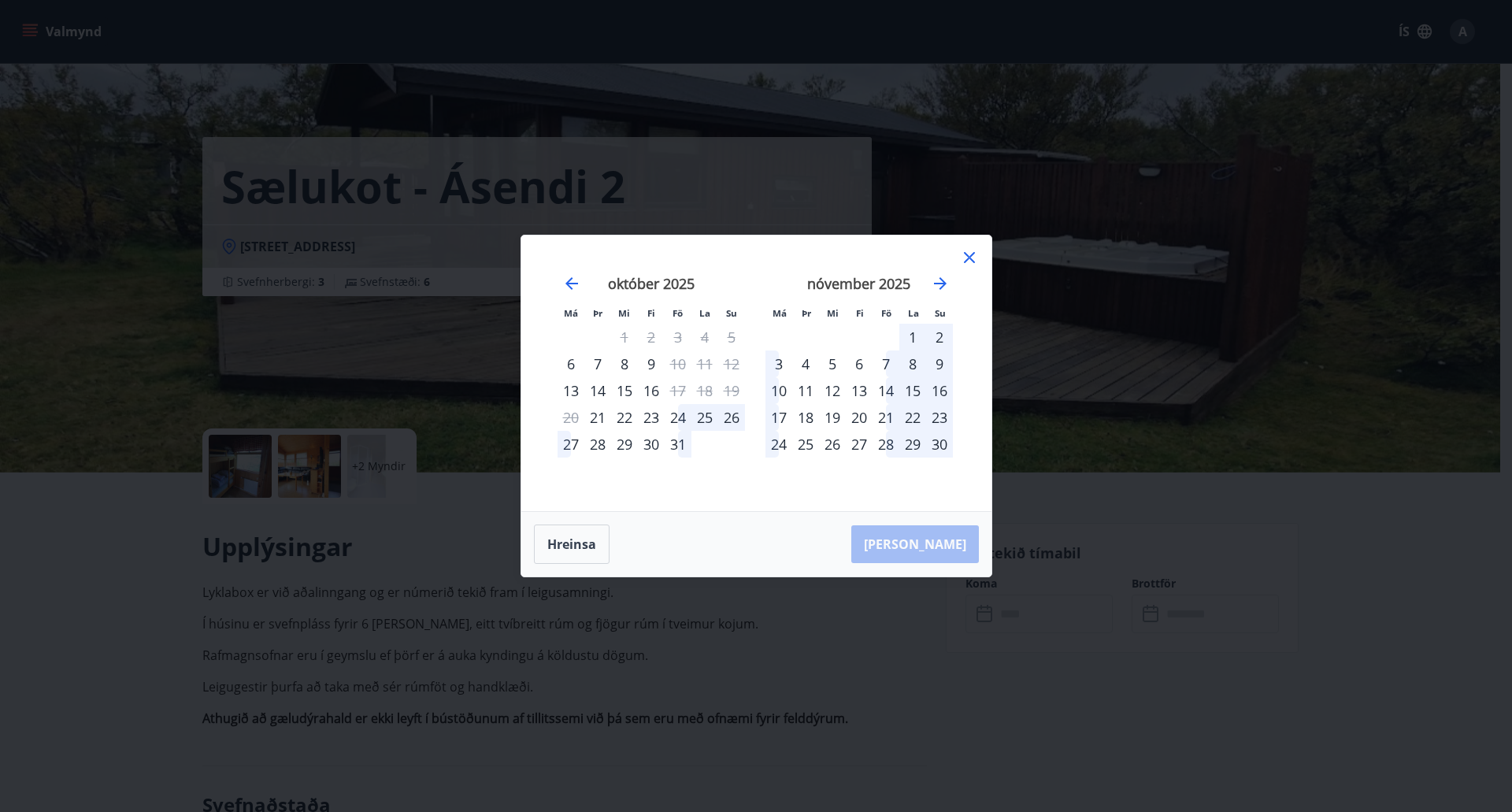
click at [682, 416] on div "24" at bounding box center [678, 417] width 27 height 27
click at [615, 441] on div "29" at bounding box center [624, 444] width 27 height 27
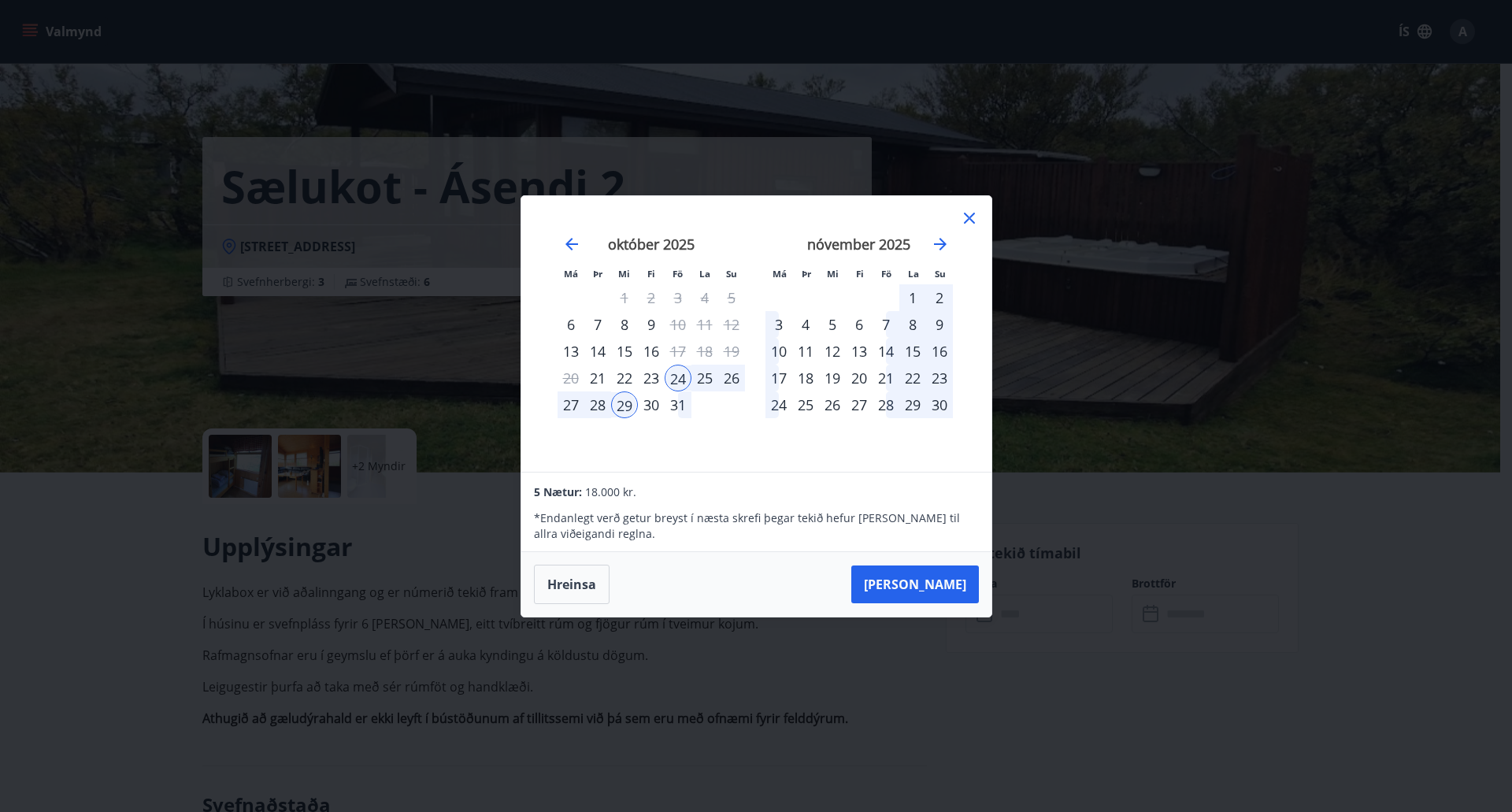
click at [969, 219] on icon at bounding box center [969, 218] width 11 height 11
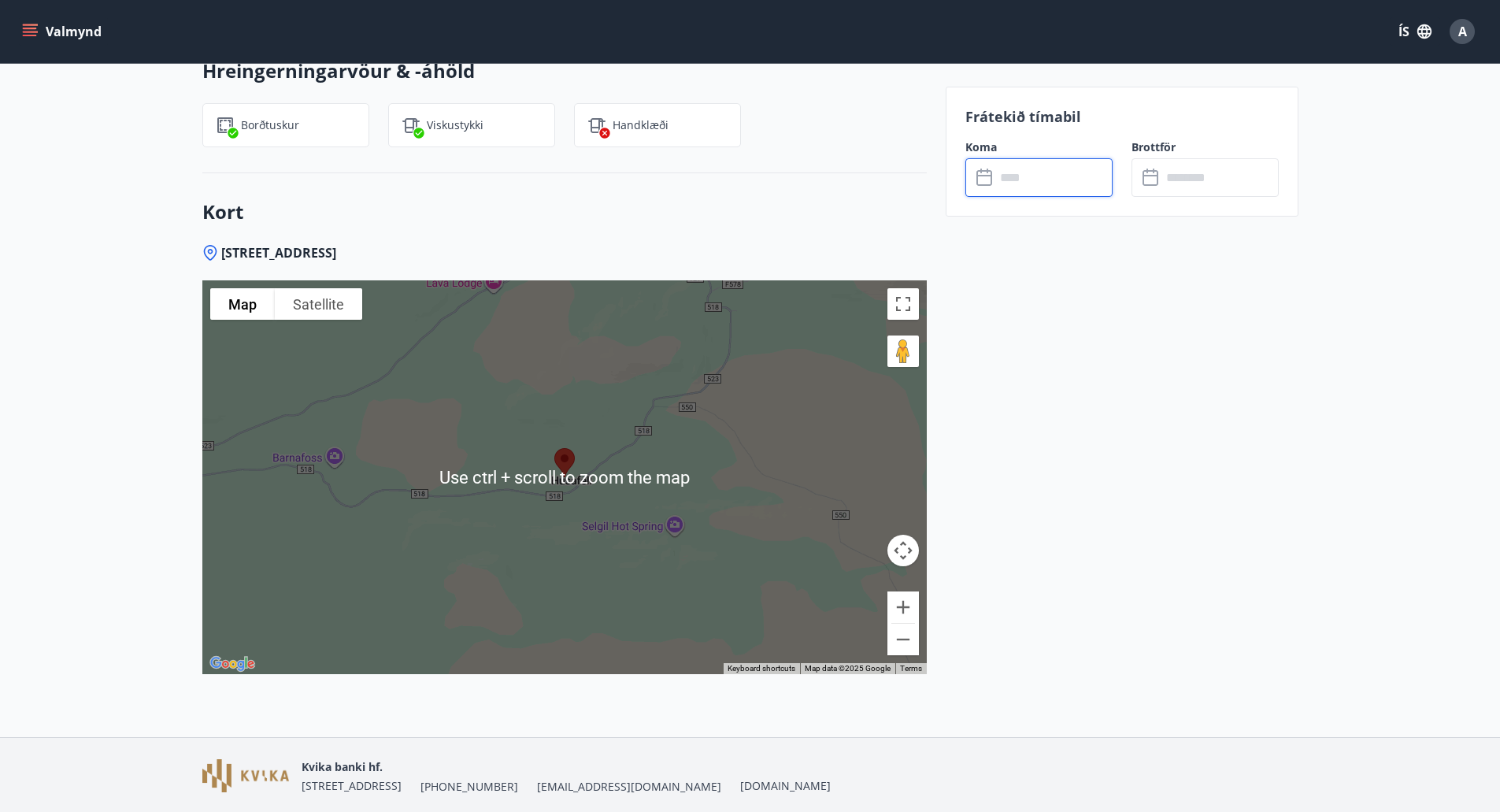
scroll to position [1797, 0]
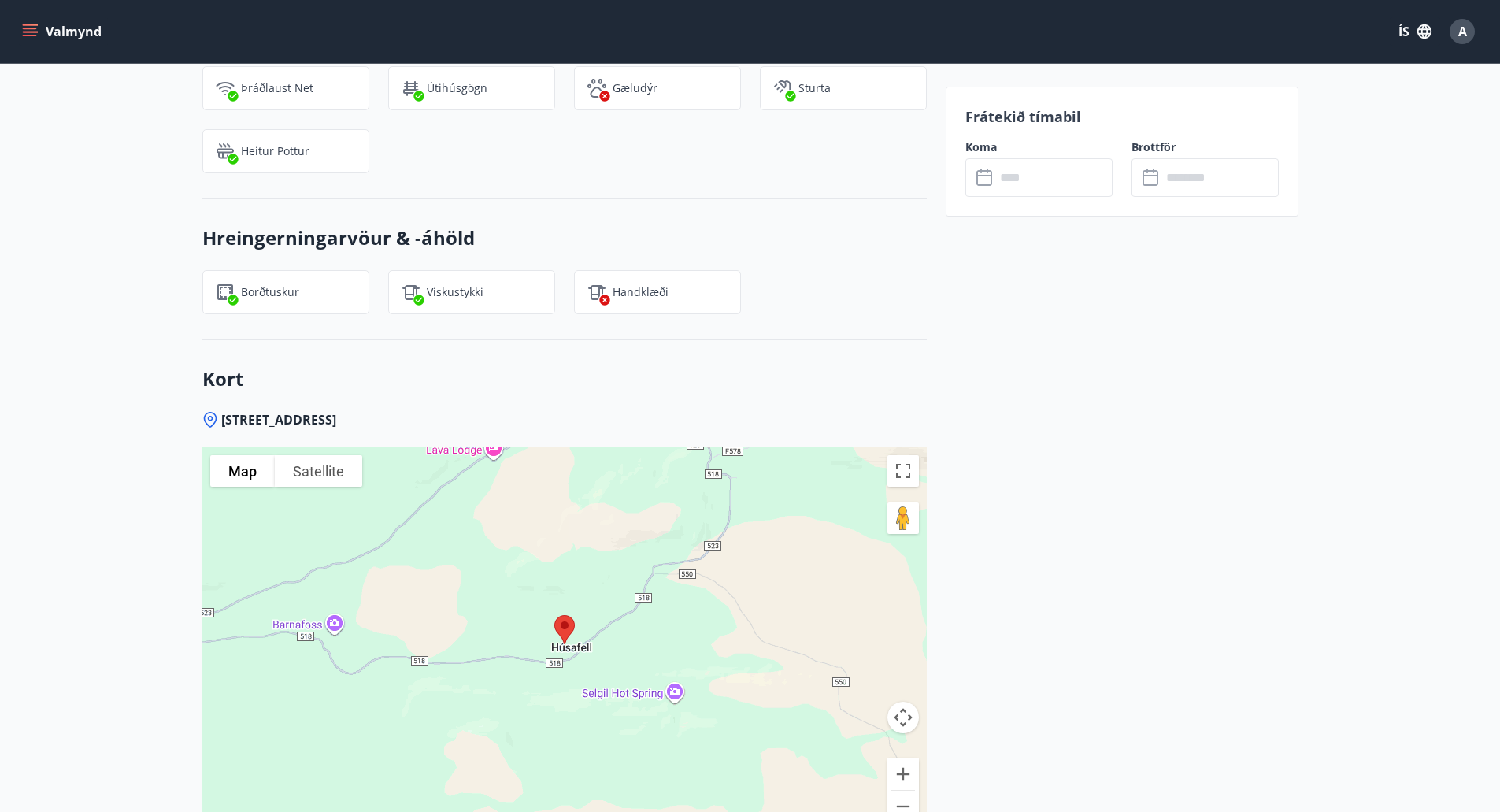
scroll to position [1575, 0]
